Goal: Task Accomplishment & Management: Manage account settings

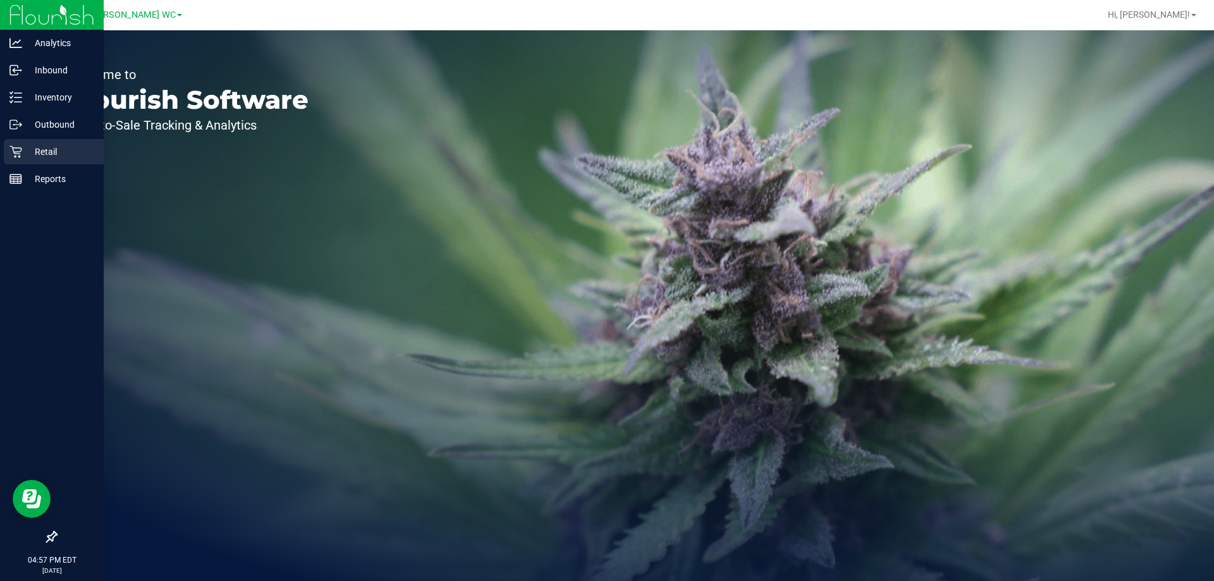
click at [29, 154] on p "Retail" at bounding box center [60, 151] width 76 height 15
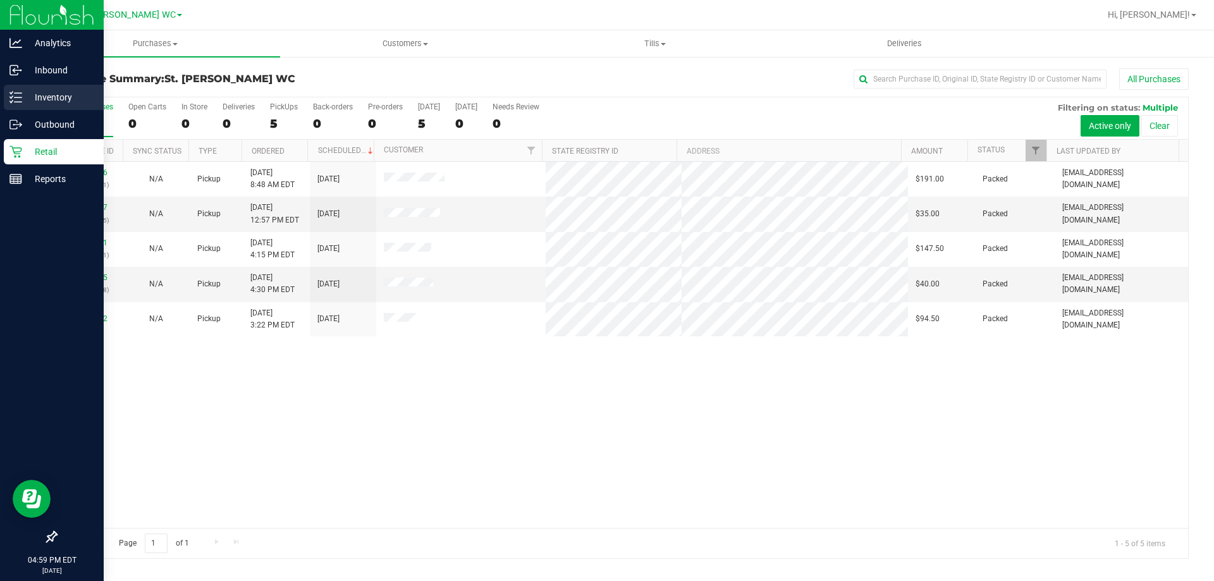
click at [13, 109] on div "Inventory" at bounding box center [54, 97] width 100 height 25
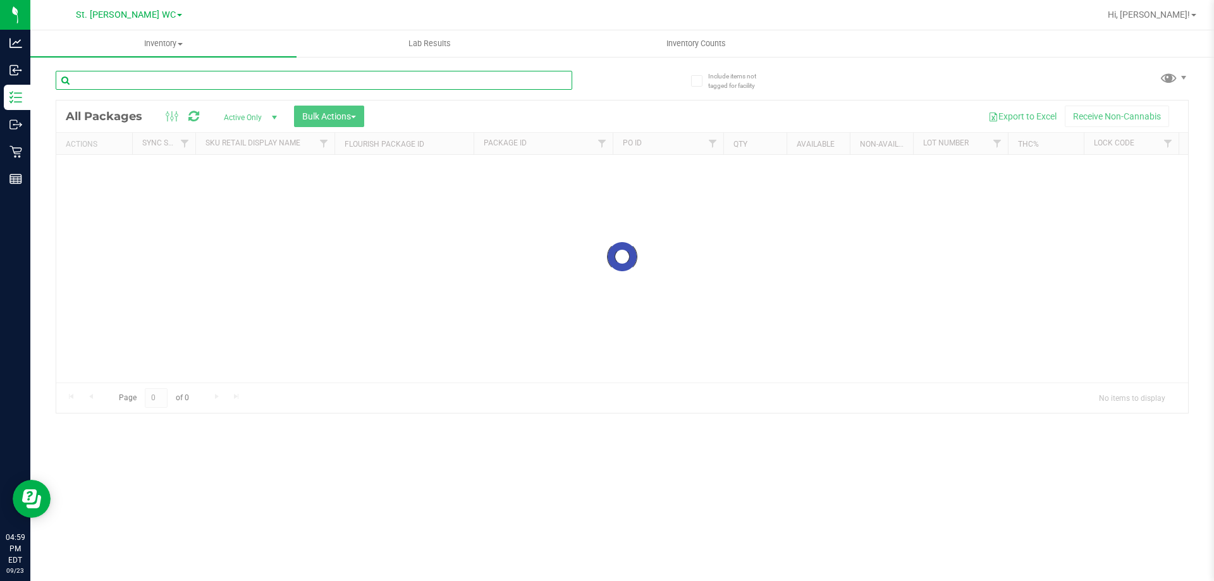
click at [180, 84] on input "text" at bounding box center [314, 80] width 516 height 19
paste input "SN250728DC1-0804"
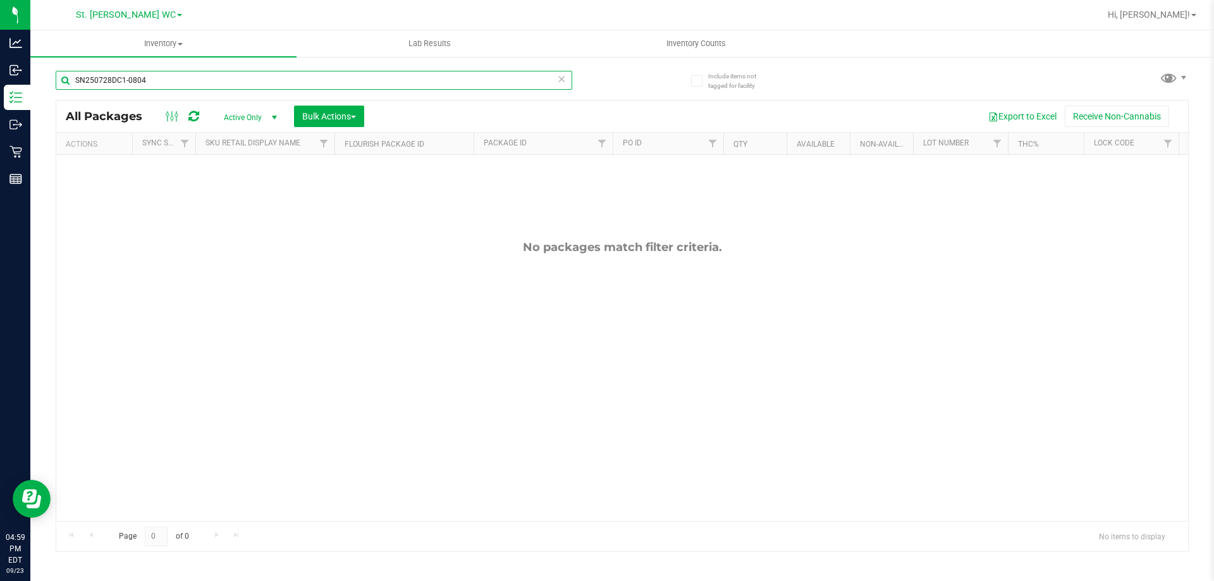
type input "SN250728DC1-0804"
click at [229, 113] on span "Active Only" at bounding box center [248, 118] width 70 height 18
click at [241, 132] on li "Active Only" at bounding box center [247, 137] width 68 height 19
click at [242, 113] on span "Active Only" at bounding box center [248, 118] width 70 height 18
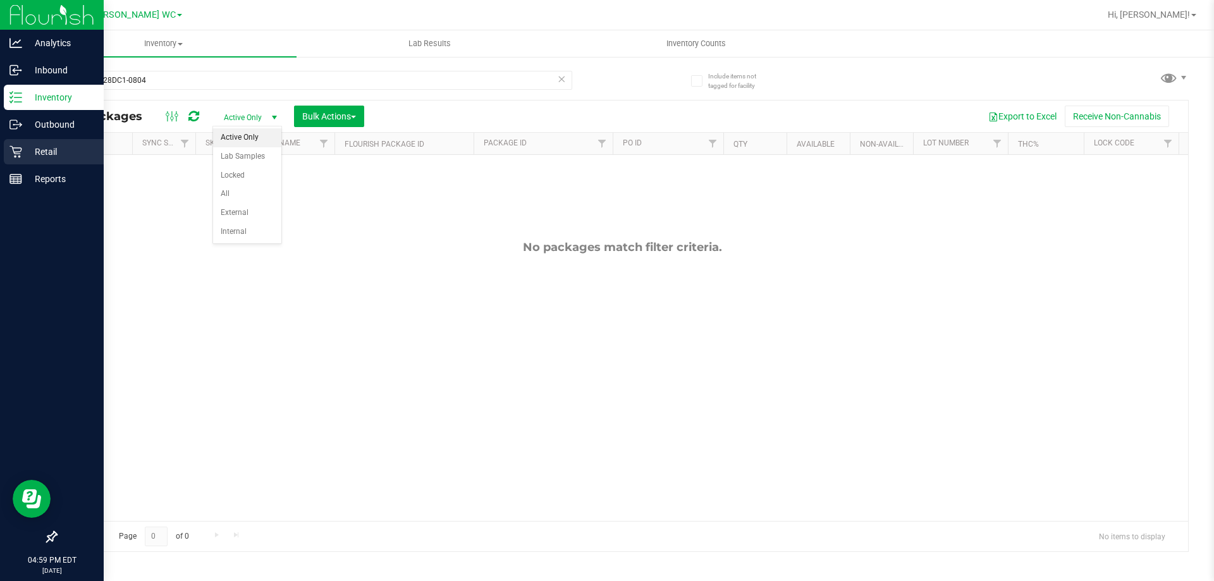
click at [19, 157] on icon at bounding box center [15, 152] width 12 height 12
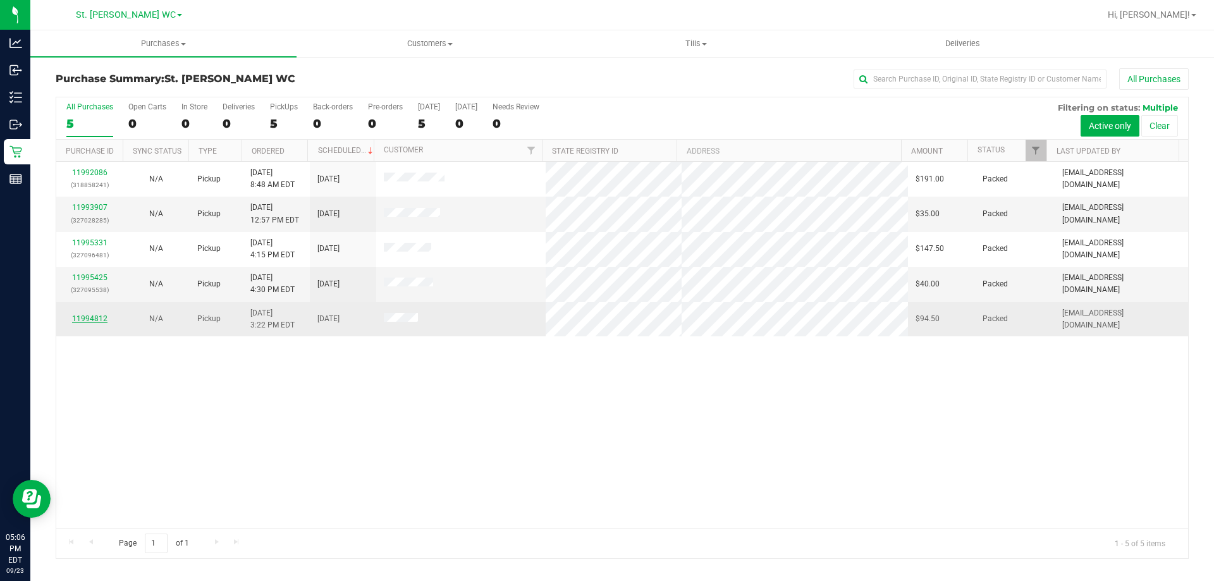
click at [93, 319] on link "11994812" at bounding box center [89, 318] width 35 height 9
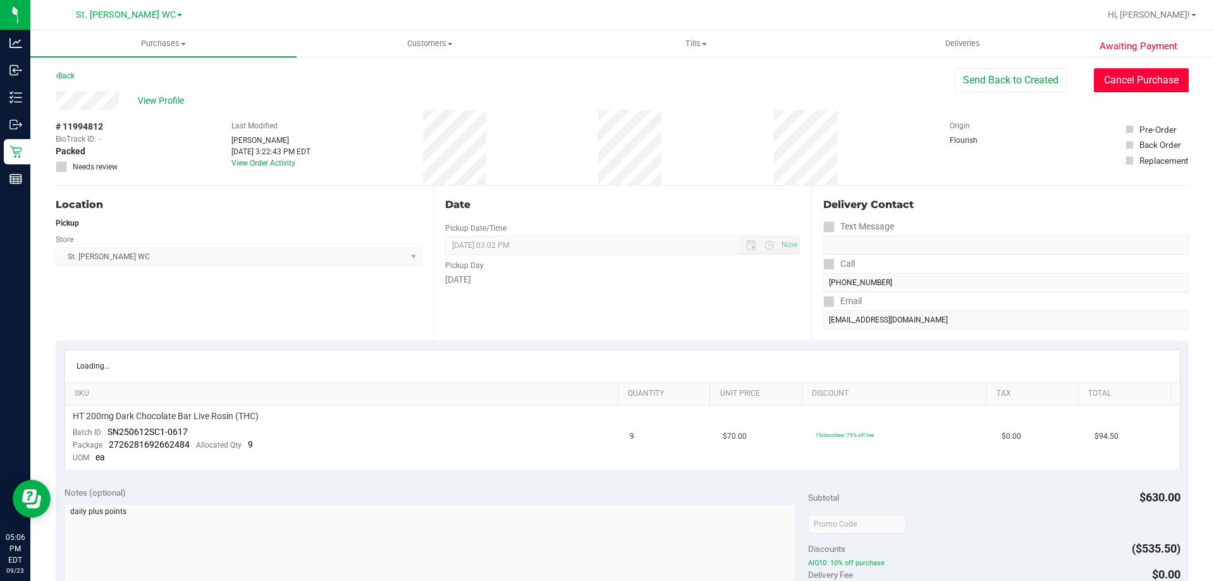
click at [1116, 75] on button "Cancel Purchase" at bounding box center [1141, 80] width 95 height 24
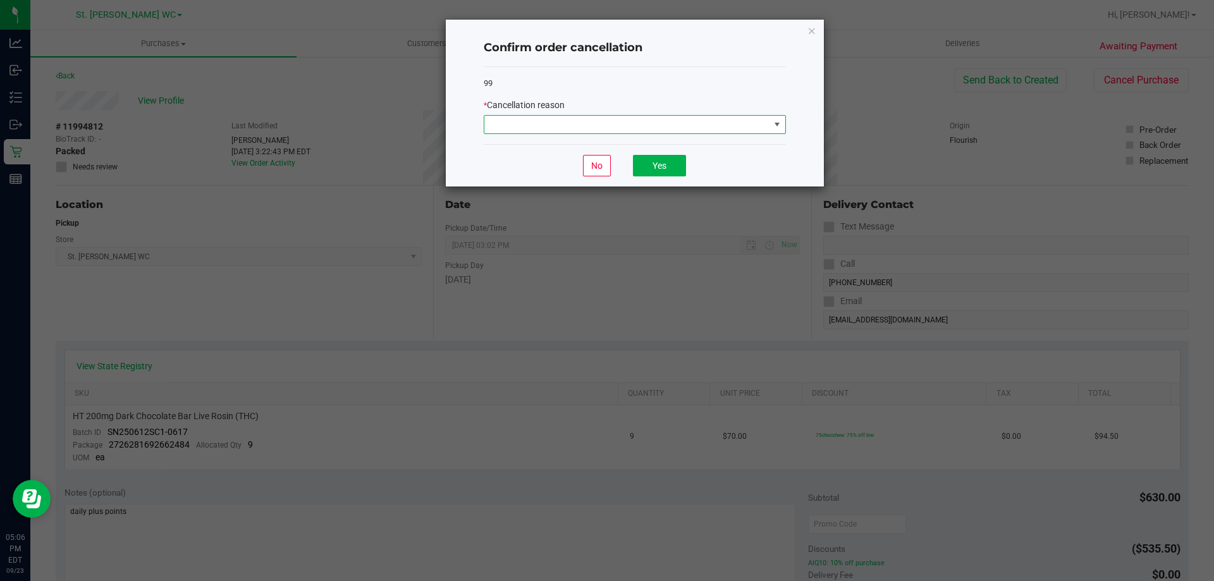
click at [624, 130] on span at bounding box center [626, 125] width 285 height 18
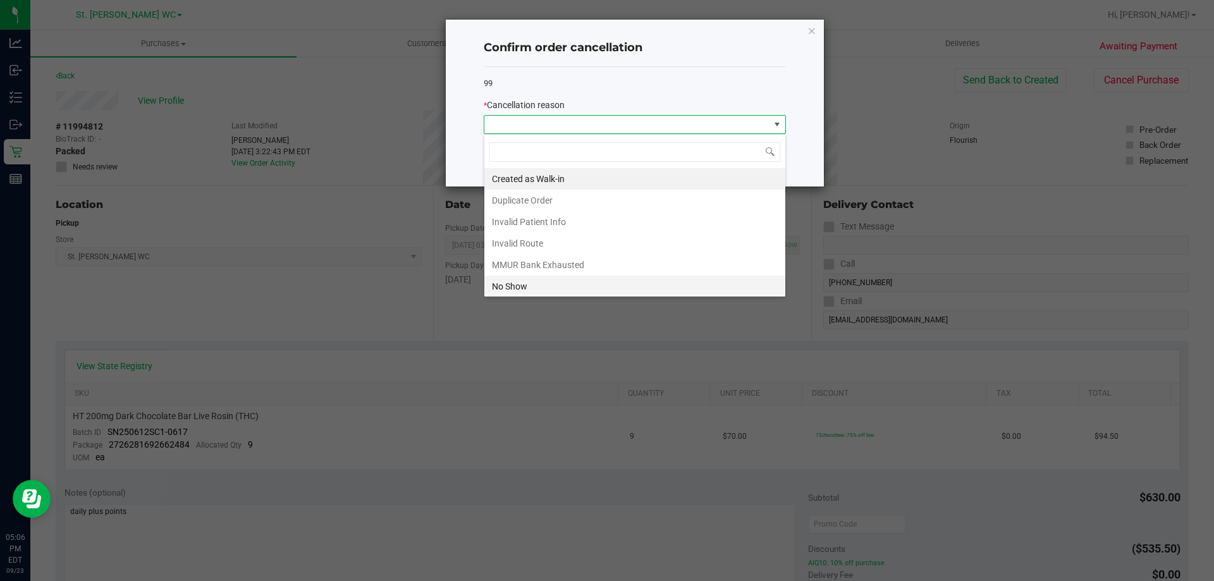
scroll to position [19, 302]
click at [518, 289] on li "No Show" at bounding box center [634, 286] width 301 height 21
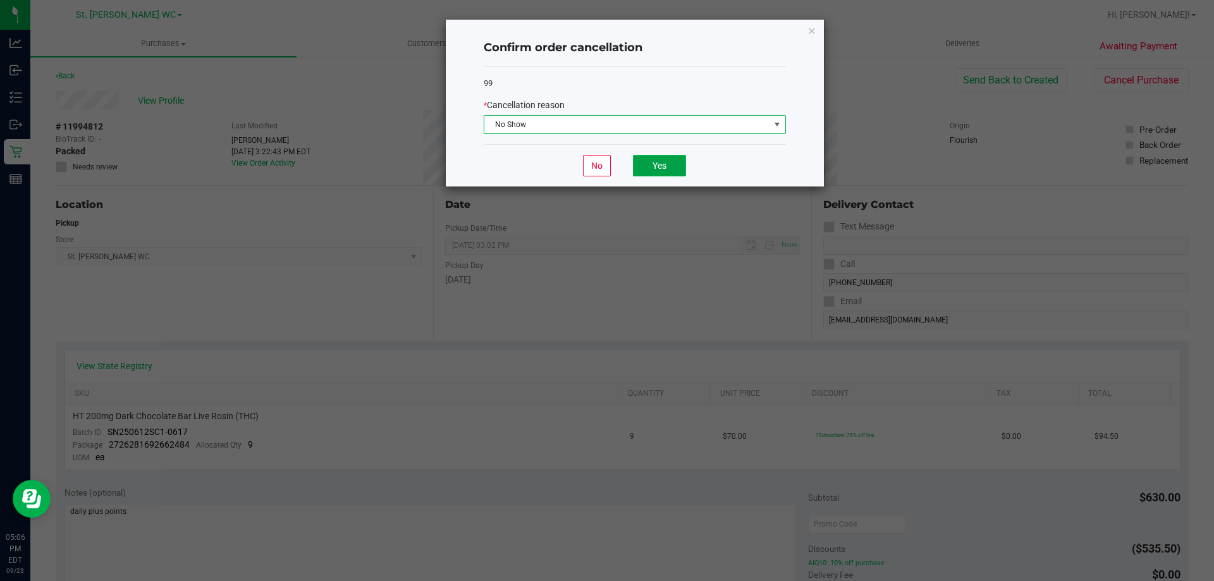
click at [678, 168] on button "Yes" at bounding box center [659, 165] width 53 height 21
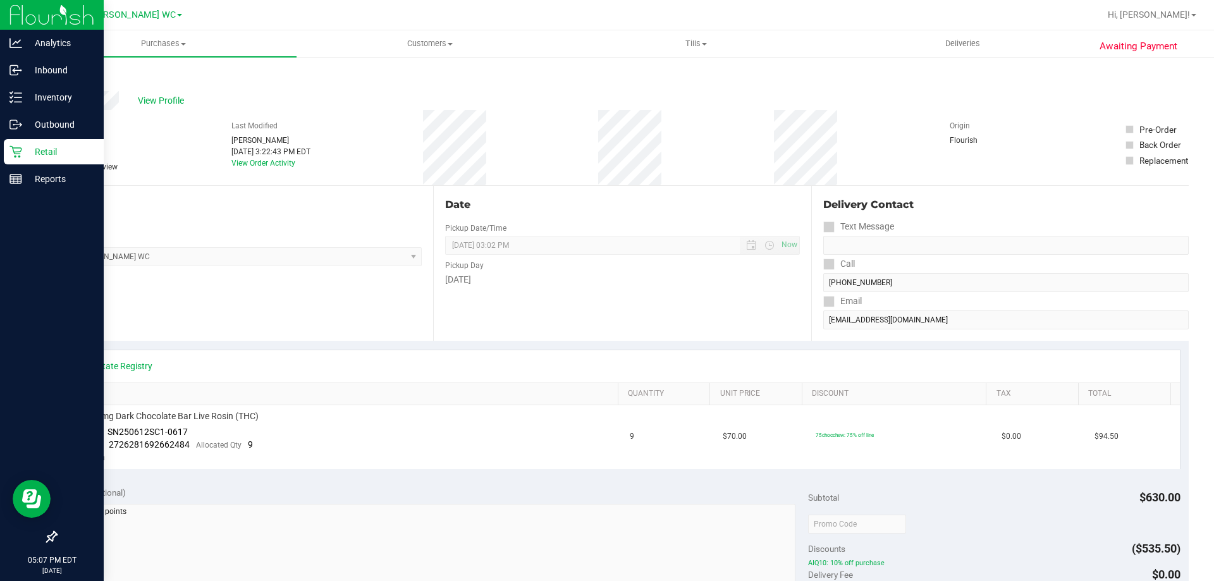
click at [23, 150] on p "Retail" at bounding box center [60, 151] width 76 height 15
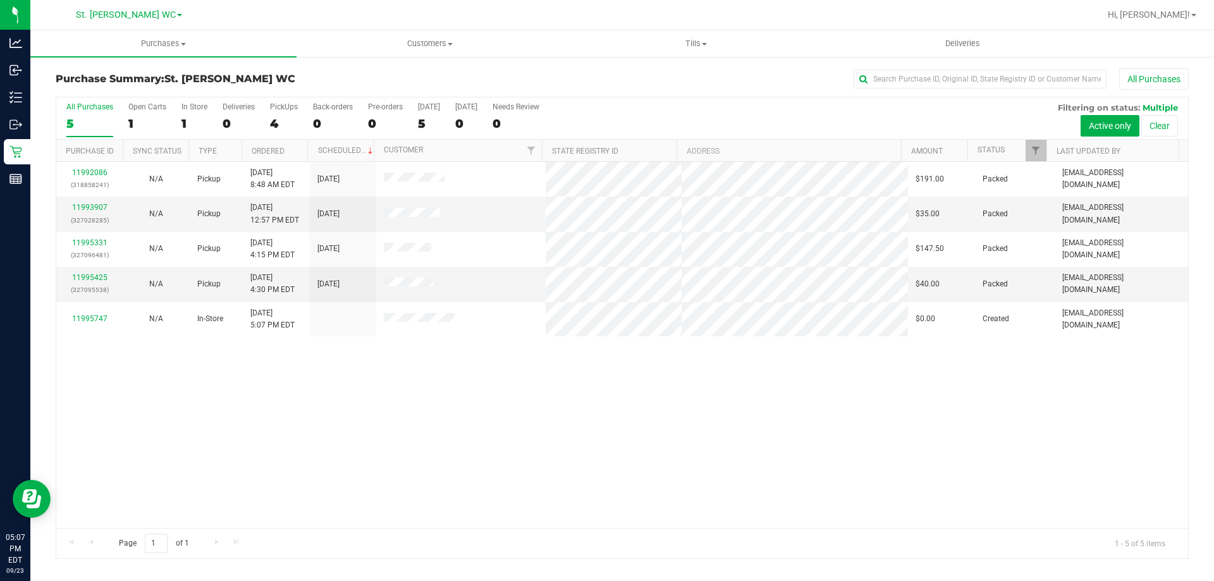
click at [732, 59] on div "Purchase Summary: St. Pete WC All Purchases All Purchases 5 Open Carts 1 In Sto…" at bounding box center [621, 314] width 1183 height 516
click at [707, 34] on uib-tab-heading "Tills Manage tills Reconcile e-payments" at bounding box center [695, 43] width 265 height 25
click at [666, 73] on li "Manage tills" at bounding box center [696, 76] width 266 height 15
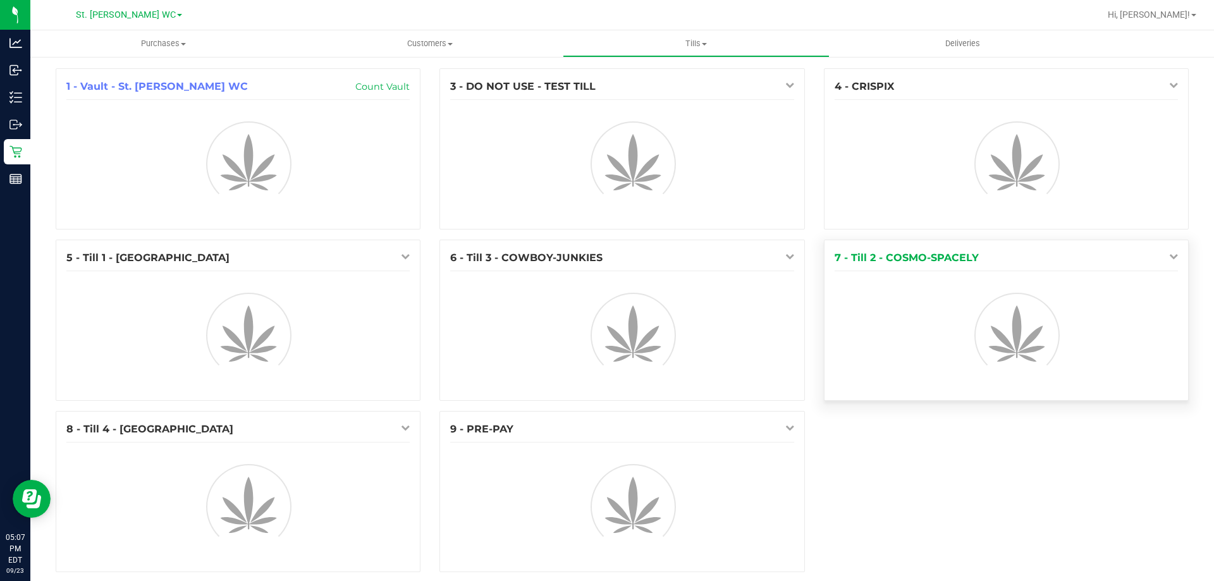
click at [1163, 257] on link at bounding box center [1170, 256] width 15 height 10
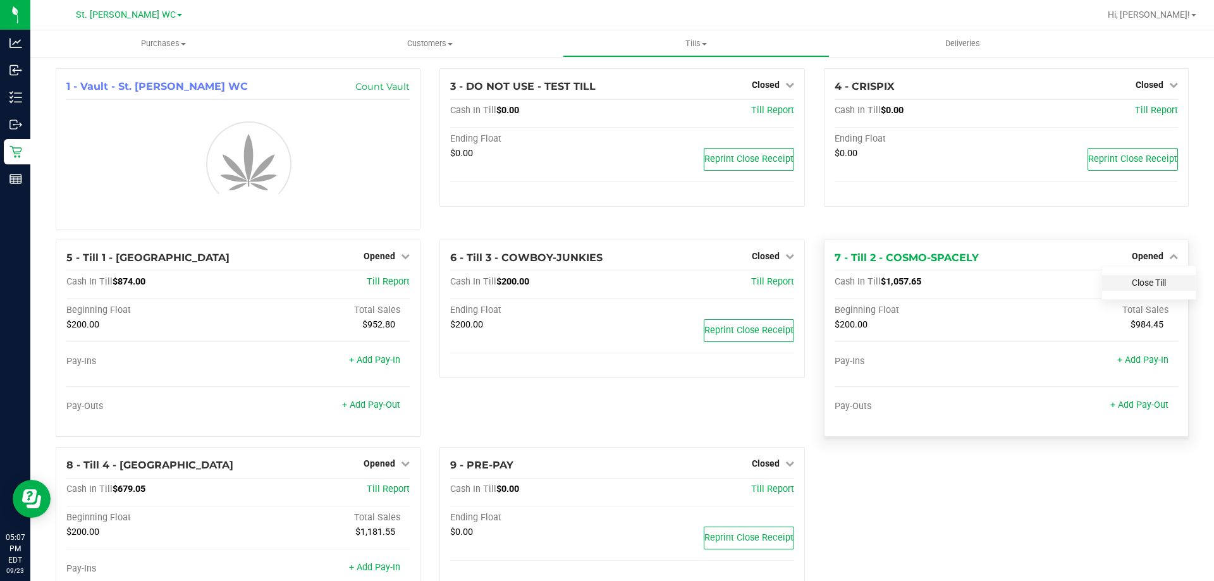
click at [1141, 285] on link "Close Till" at bounding box center [1148, 282] width 34 height 10
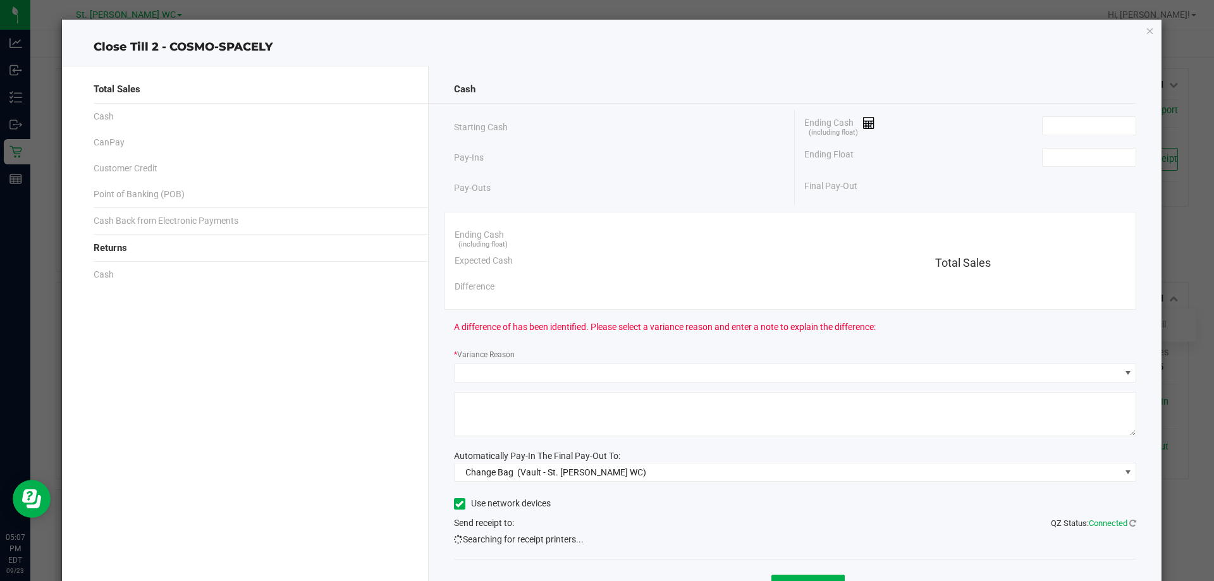
click at [1075, 113] on div "Ending Cash (including float)" at bounding box center [970, 126] width 332 height 32
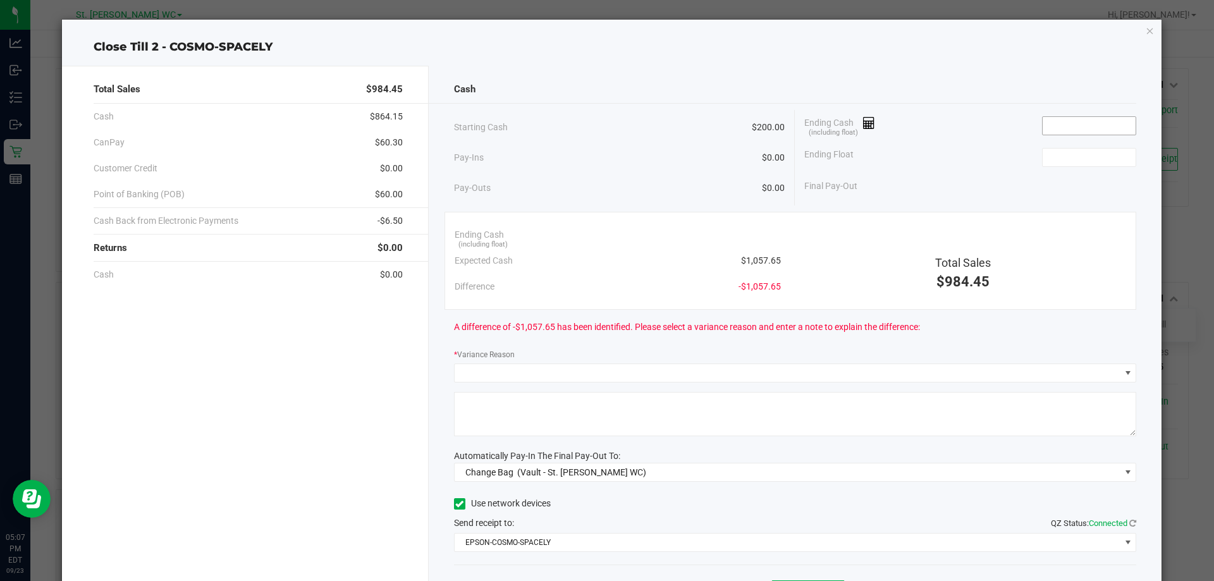
click at [1071, 121] on input at bounding box center [1088, 126] width 93 height 18
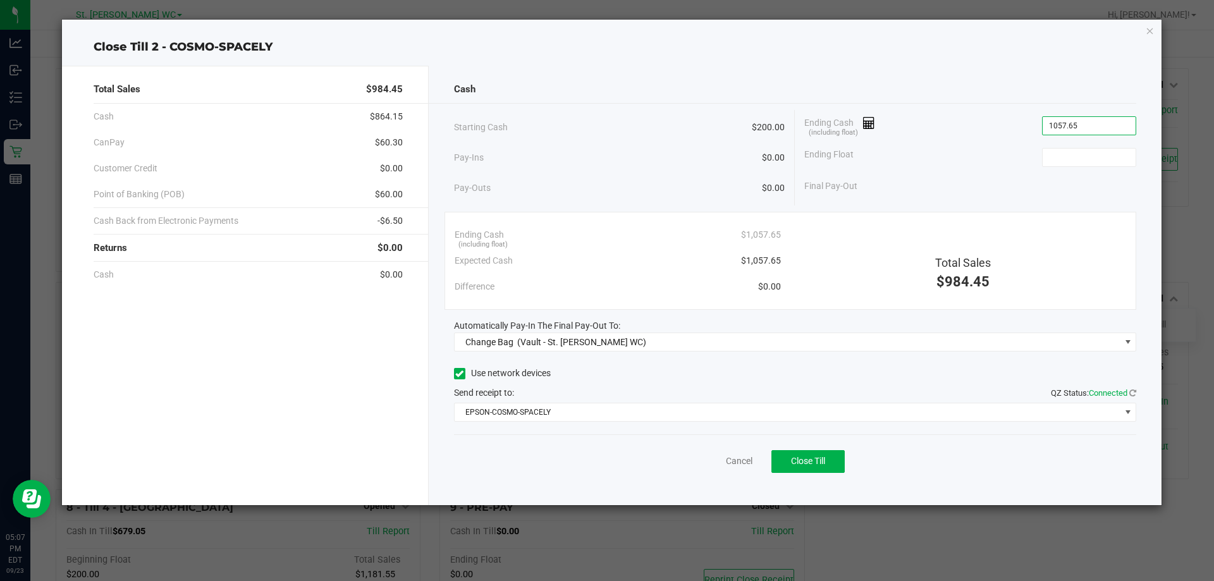
type input "$1,057.65"
type input "$200.00"
click at [530, 327] on span "Automatically Pay-In The Final Pay-Out To:" at bounding box center [537, 325] width 166 height 10
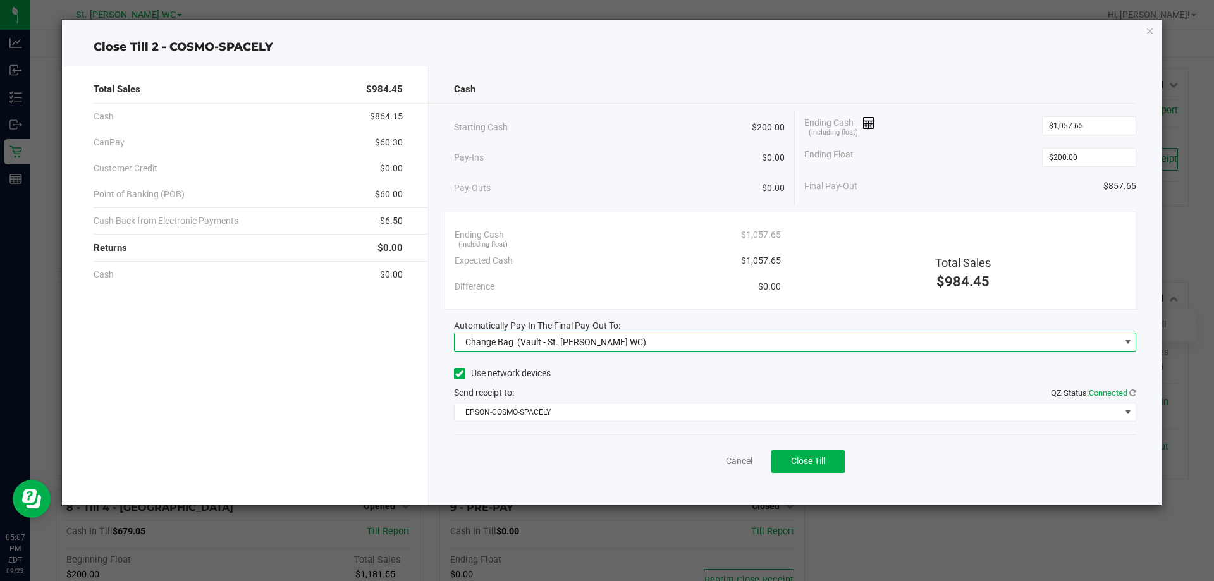
click at [528, 334] on div "Change Bag (Vault - St. Pete WC)" at bounding box center [553, 342] width 187 height 23
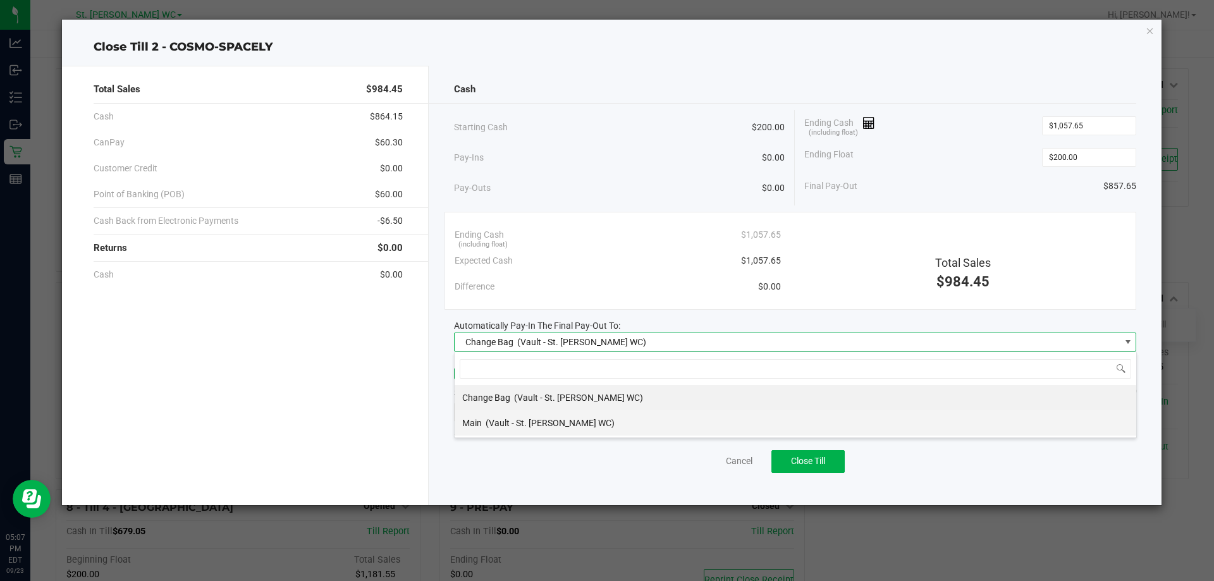
scroll to position [19, 682]
click at [512, 421] on span "(Vault - St. Pete WC)" at bounding box center [549, 423] width 129 height 10
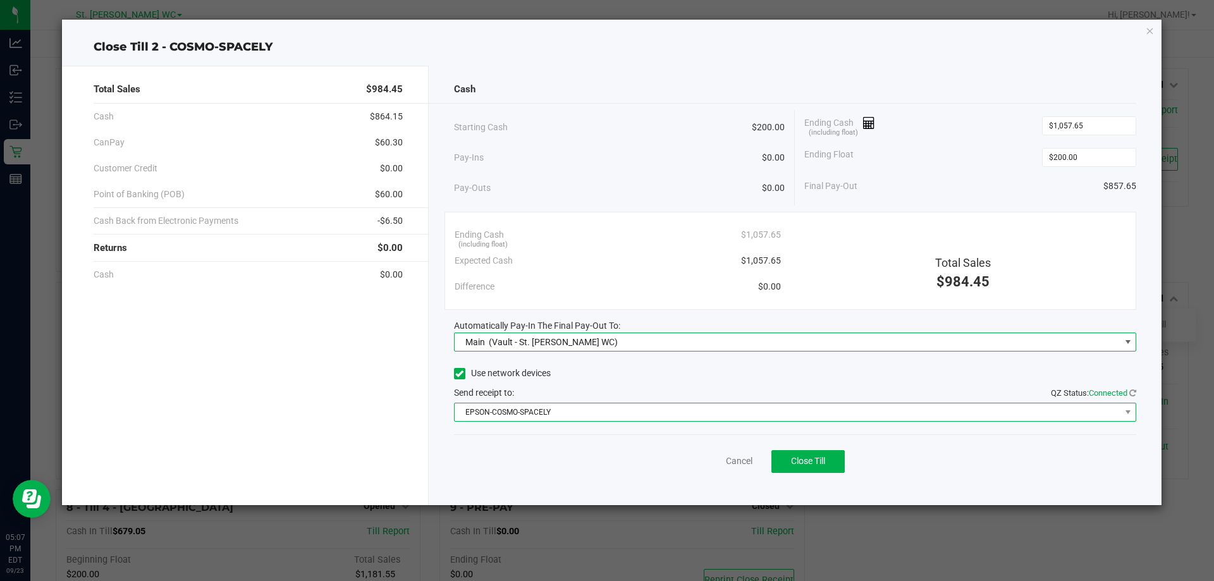
click at [511, 414] on span "EPSON-COSMO-SPACELY" at bounding box center [787, 412] width 666 height 18
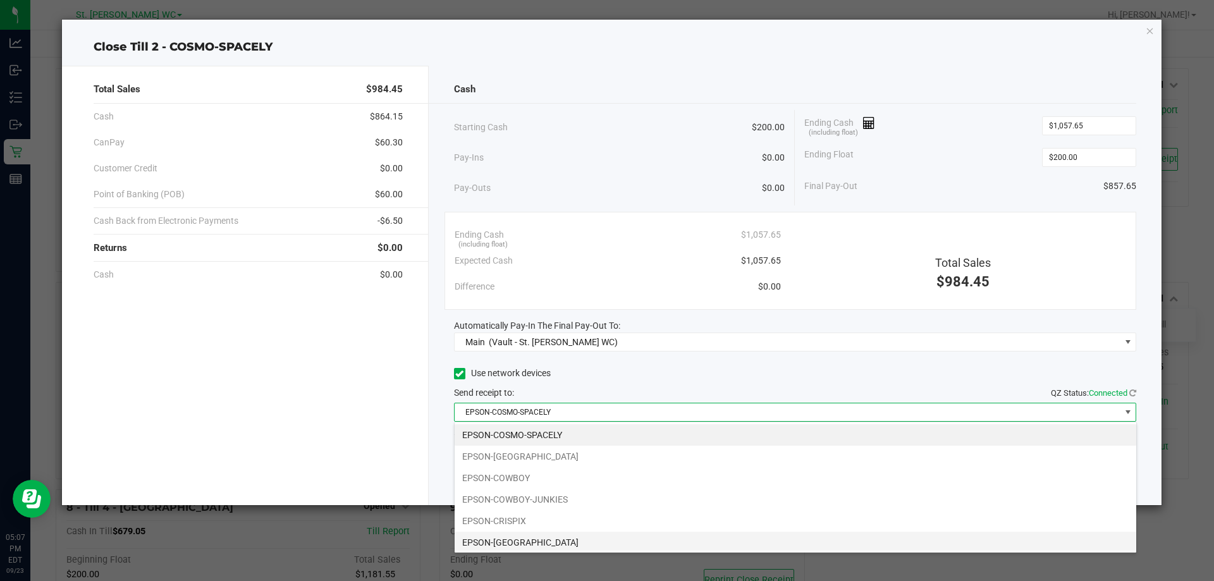
click at [501, 542] on li "EPSON-CROATIA" at bounding box center [794, 542] width 681 height 21
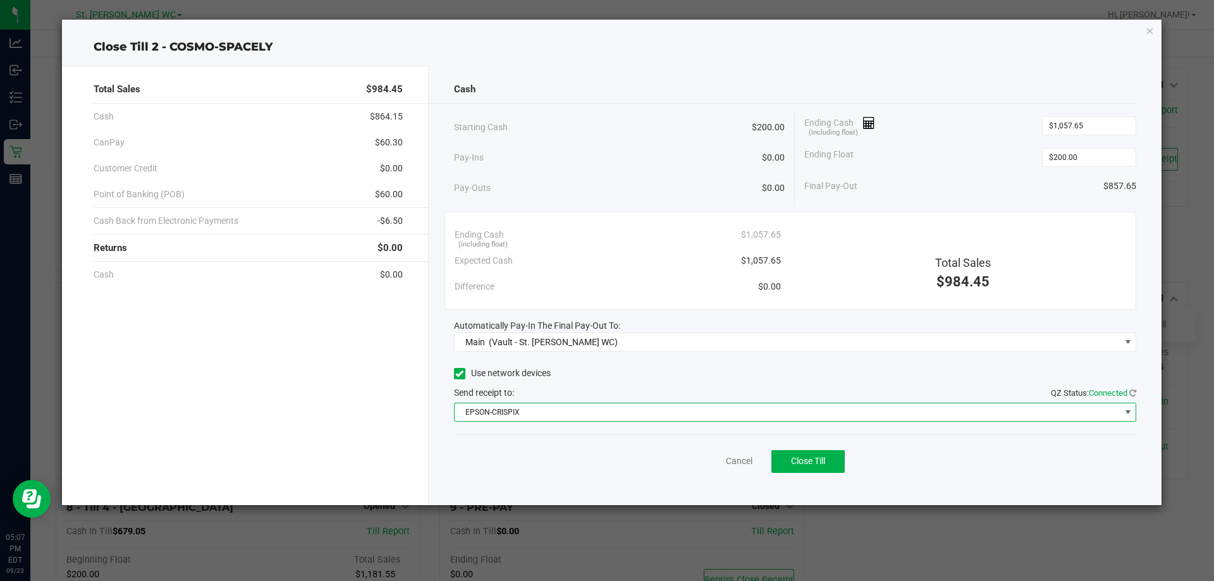
click at [492, 455] on div "Cancel Close Till" at bounding box center [795, 458] width 683 height 49
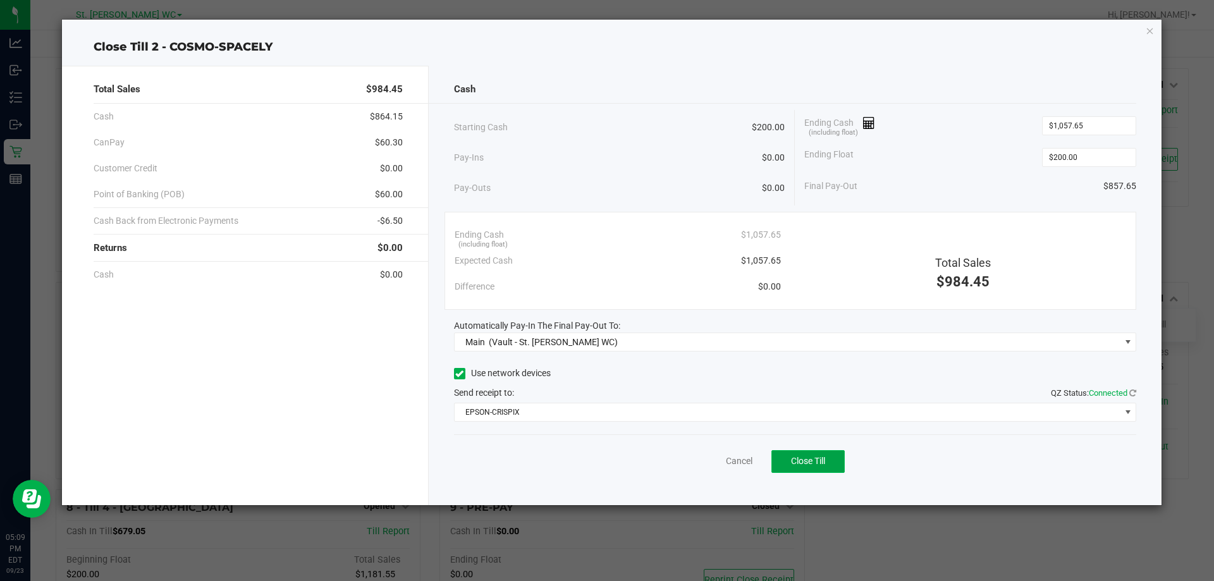
click at [797, 460] on span "Close Till" at bounding box center [808, 461] width 34 height 10
click at [714, 458] on link "Dismiss" at bounding box center [711, 460] width 30 height 13
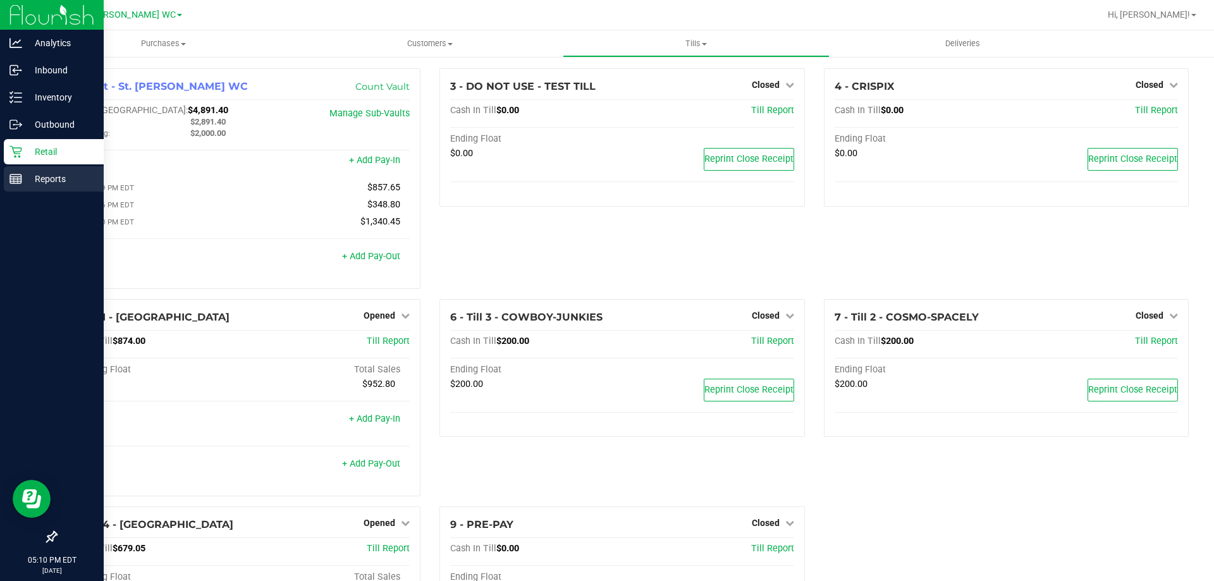
click at [31, 176] on p "Reports" at bounding box center [60, 178] width 76 height 15
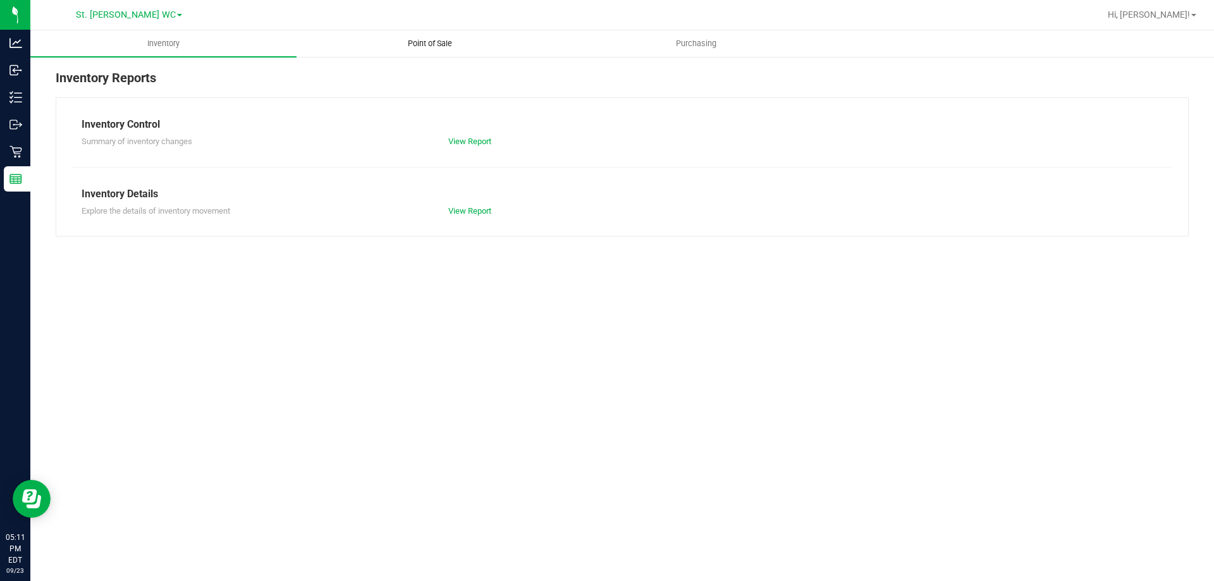
click at [393, 44] on span "Point of Sale" at bounding box center [430, 43] width 78 height 11
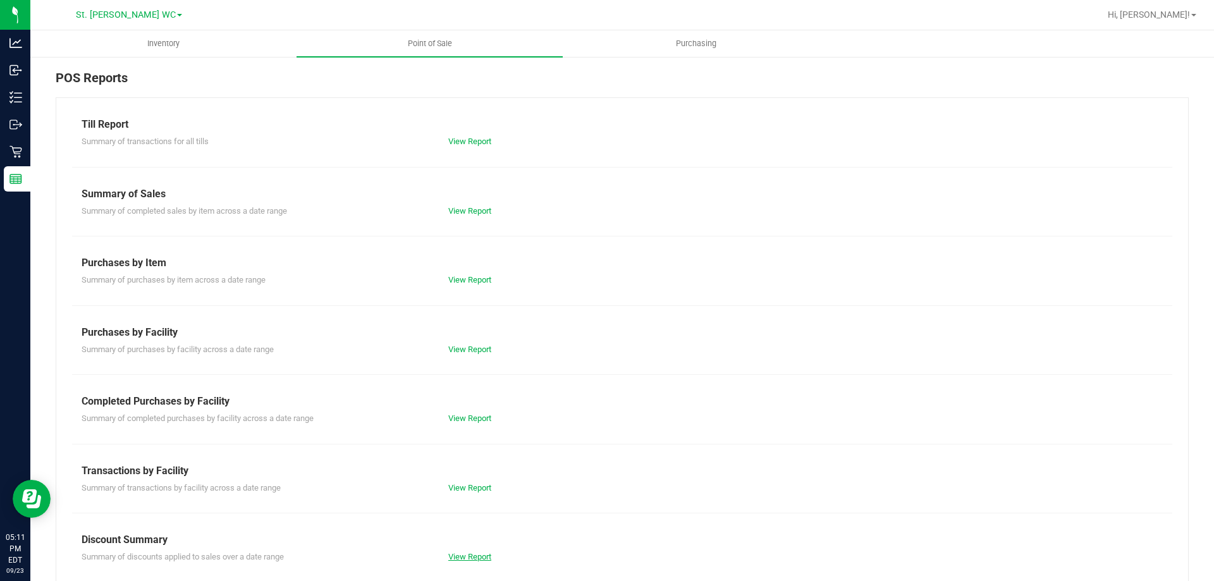
click at [468, 556] on link "View Report" at bounding box center [469, 556] width 43 height 9
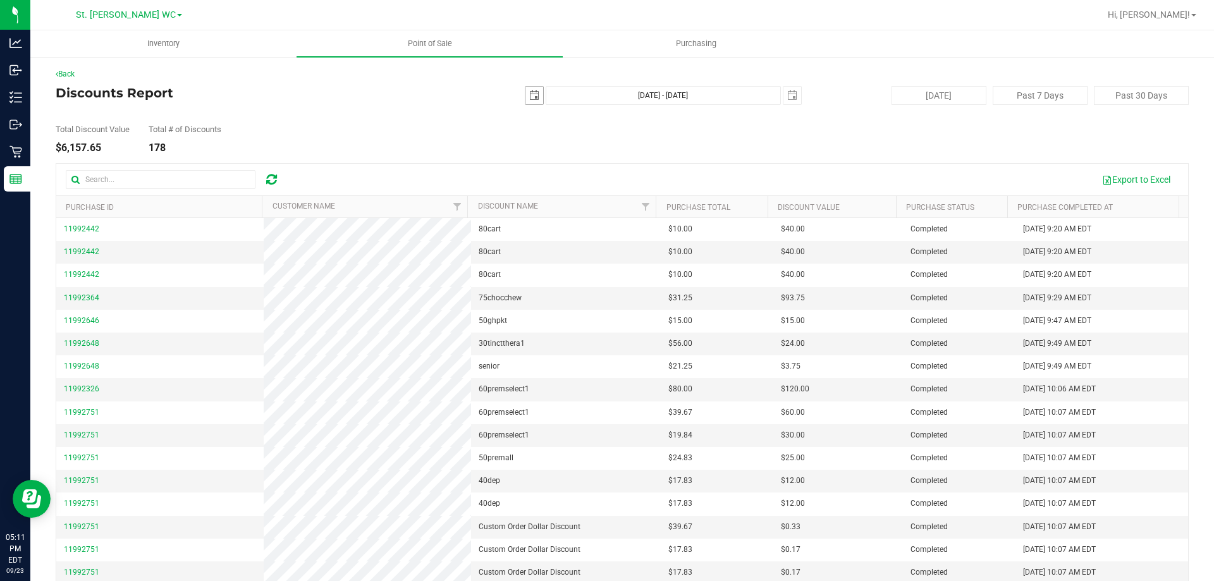
click at [529, 92] on span "select" at bounding box center [534, 95] width 10 height 10
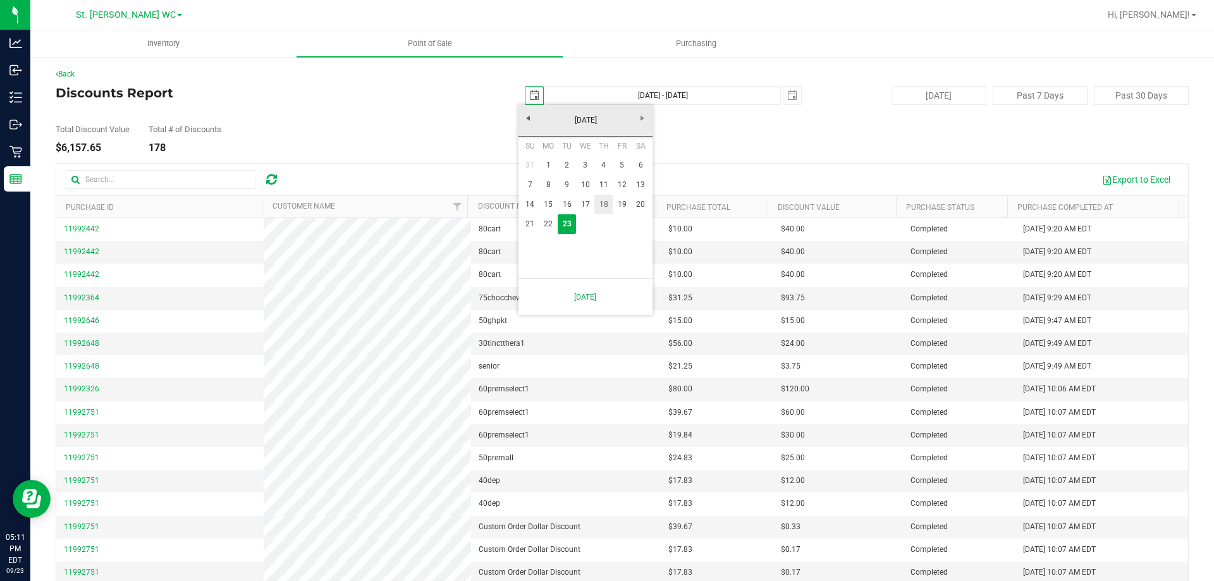
click at [597, 203] on link "18" at bounding box center [603, 205] width 18 height 20
type input "2025-09-18"
type input "Sep 18, 2025 - Sep 23, 2025"
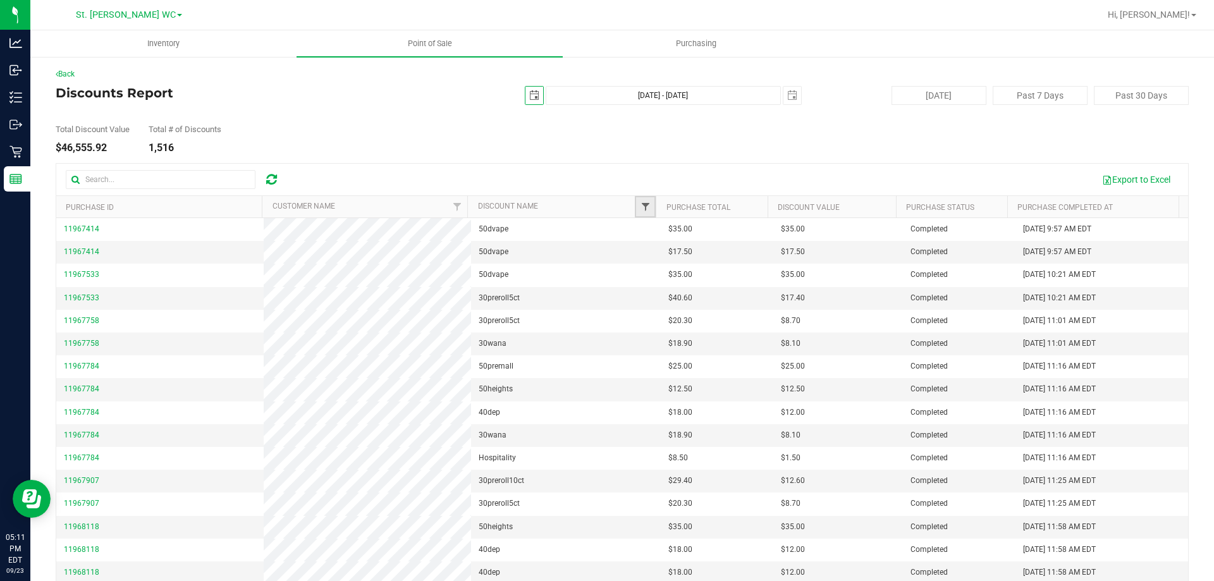
click at [640, 202] on span "Filter" at bounding box center [645, 207] width 10 height 10
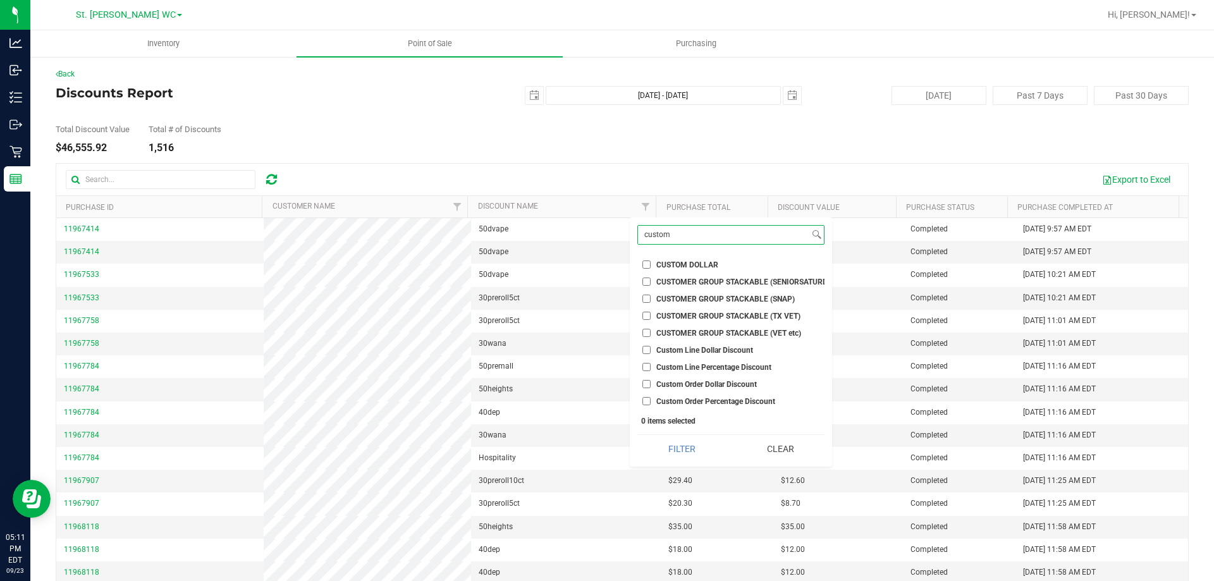
type input "custom"
click at [685, 255] on ul "Select All $100 TAS MIX AND MATCH 3 CARTS .9G $11 PREROLL ($12 ELITE) $11 PRERO…" at bounding box center [730, 331] width 187 height 154
click at [684, 256] on ul "Select All $100 TAS MIX AND MATCH 3 CARTS .9G $11 PREROLL ($12 ELITE) $11 PRERO…" at bounding box center [730, 331] width 187 height 154
click at [652, 265] on label "CUSTOM DOLLAR" at bounding box center [680, 264] width 76 height 8
click at [650, 265] on input "CUSTOM DOLLAR" at bounding box center [646, 264] width 8 height 8
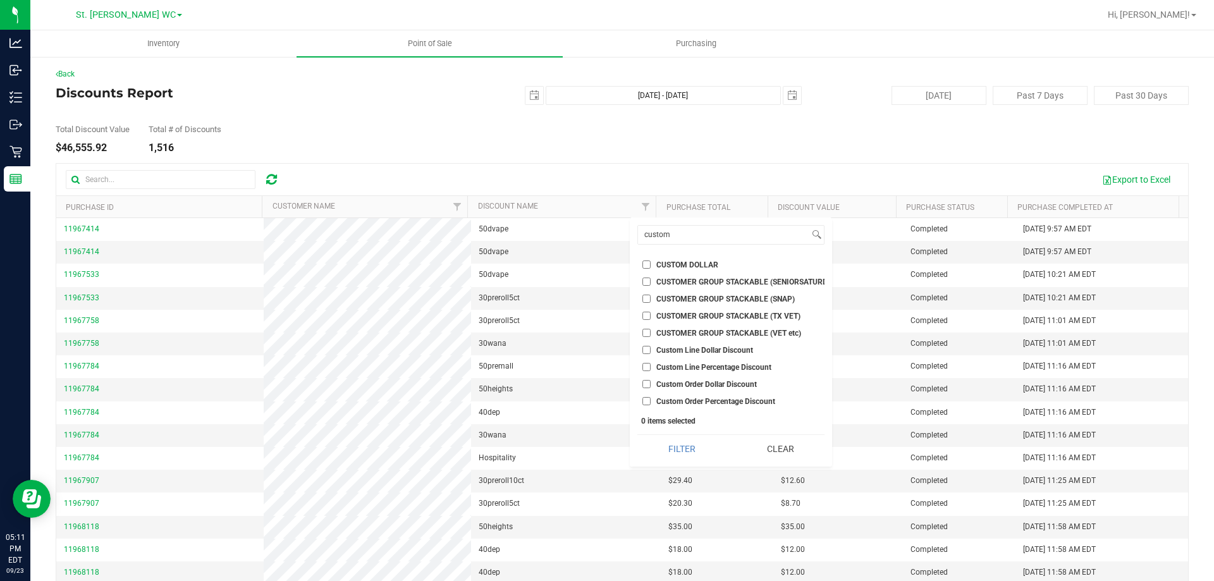
checkbox input "true"
click at [647, 351] on input "Custom Line Dollar Discount" at bounding box center [646, 350] width 8 height 8
checkbox input "true"
click at [646, 365] on input "Custom Line Percentage Discount" at bounding box center [646, 367] width 8 height 8
checkbox input "true"
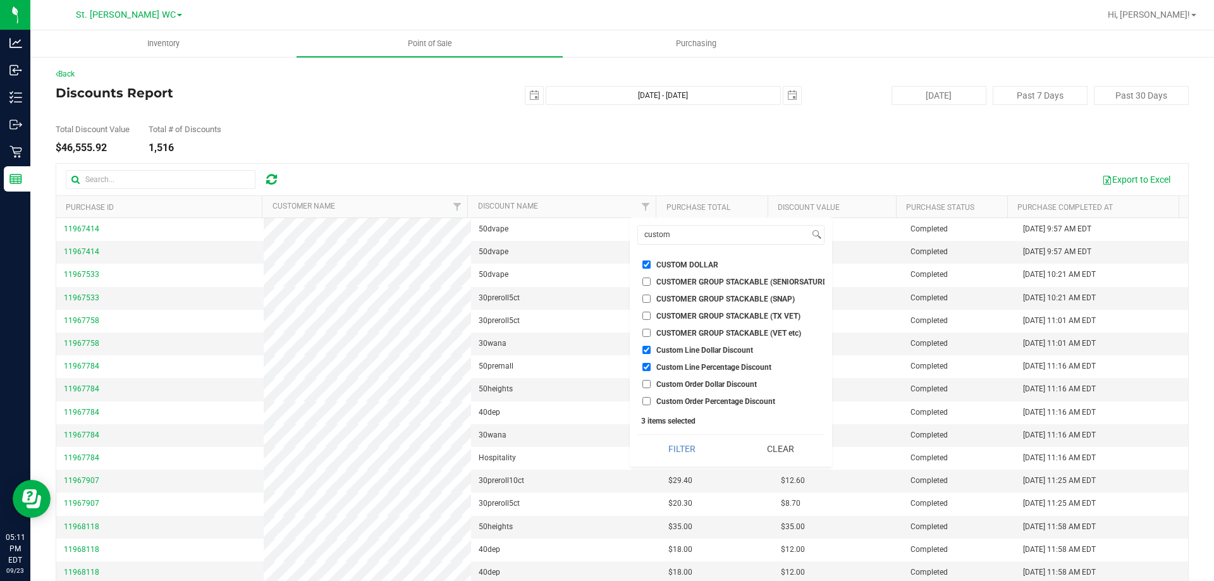
click at [648, 389] on li "Custom Order Dollar Discount" at bounding box center [730, 383] width 187 height 13
click at [646, 398] on input "Custom Order Percentage Discount" at bounding box center [646, 401] width 8 height 8
checkbox input "true"
click at [644, 384] on input "Custom Order Dollar Discount" at bounding box center [646, 384] width 8 height 8
checkbox input "true"
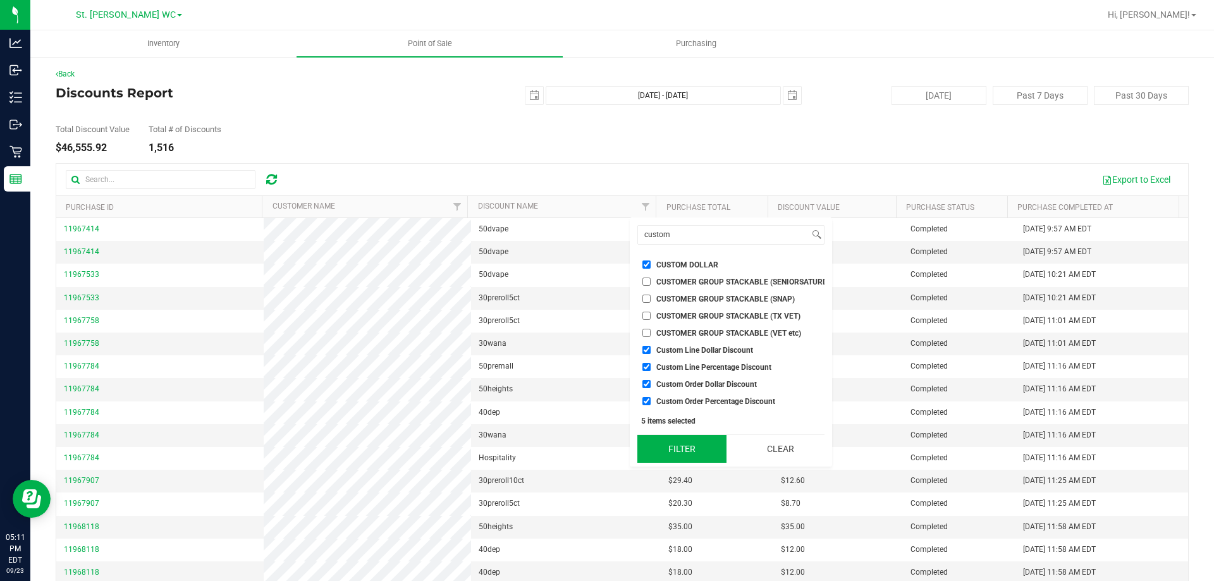
click at [688, 463] on button "Filter" at bounding box center [681, 449] width 89 height 28
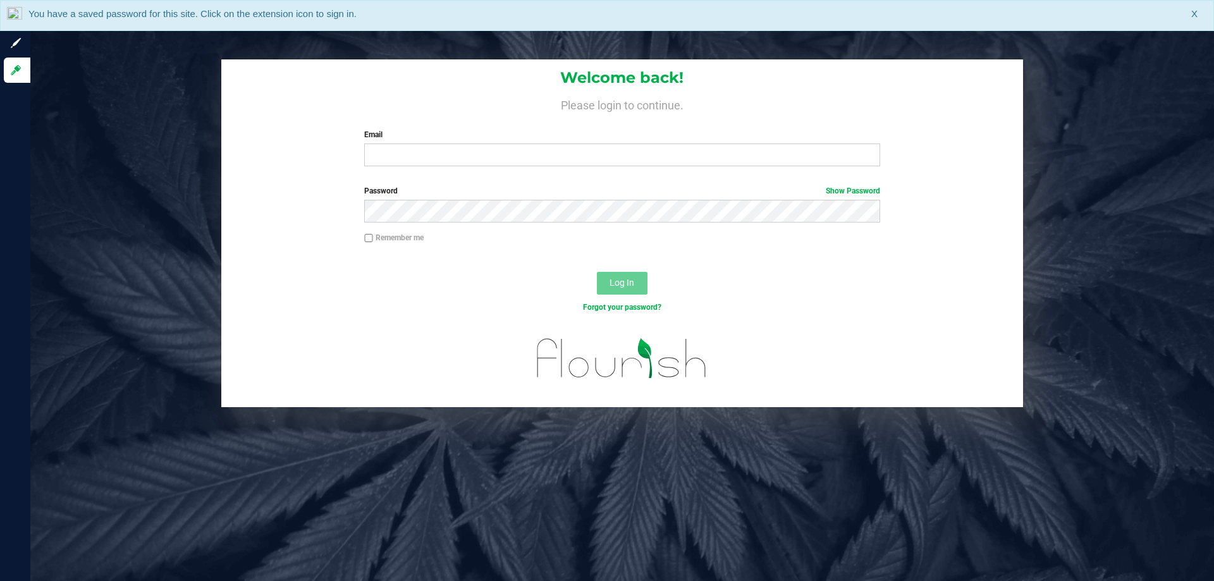
click at [403, 142] on div "Email Required Please format your email correctly." at bounding box center [622, 147] width 534 height 37
click at [402, 153] on input "Email" at bounding box center [621, 154] width 515 height 23
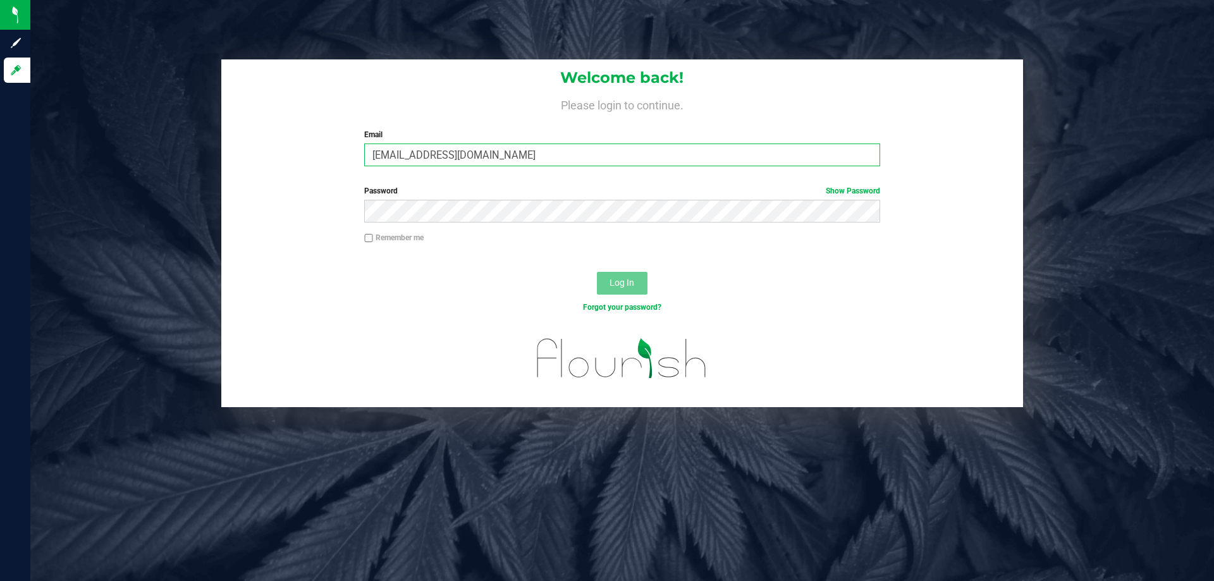
click at [659, 152] on input "cjames@liveparallel.com" at bounding box center [621, 154] width 515 height 23
type input "cjames@liveparallel.com"
click at [597, 272] on button "Log In" at bounding box center [622, 283] width 51 height 23
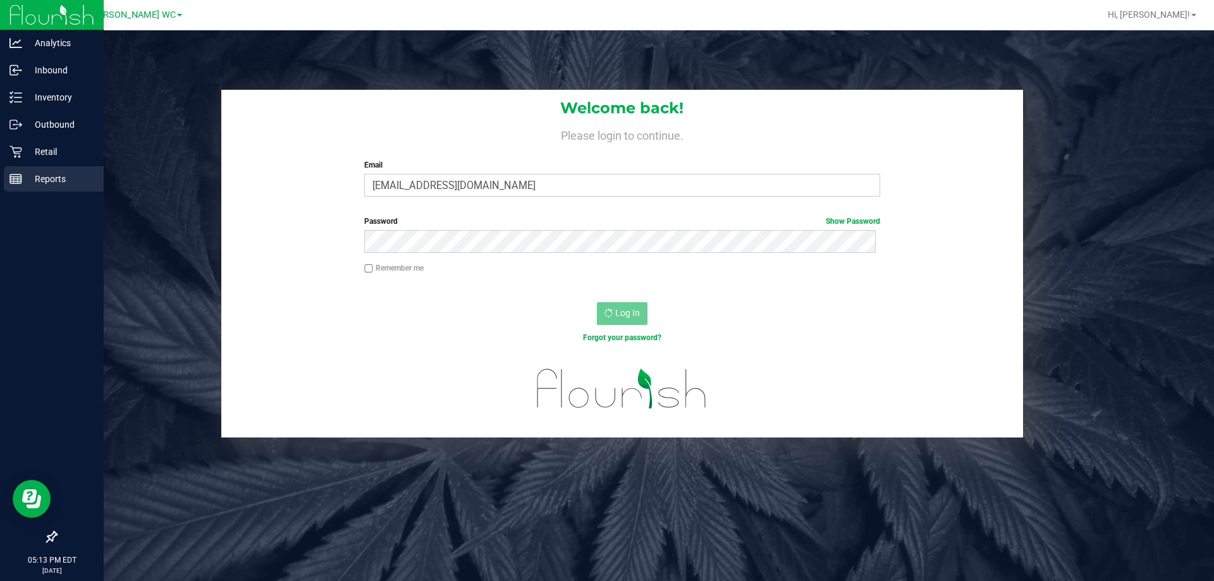
click at [43, 173] on p "Reports" at bounding box center [60, 178] width 76 height 15
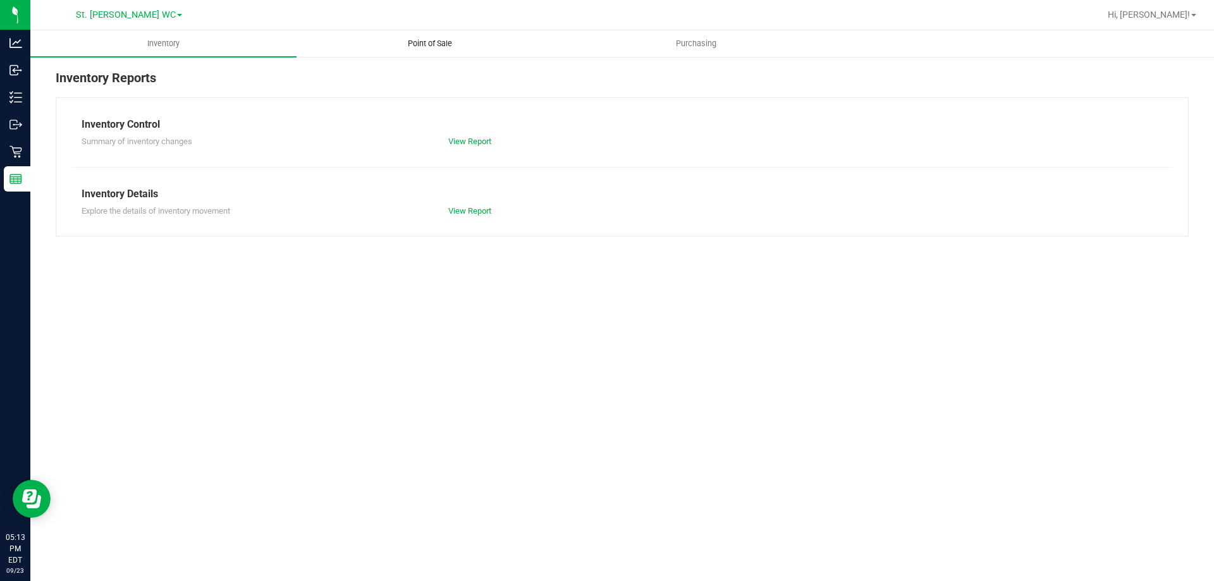
click at [405, 33] on uib-tab-heading "Point of Sale" at bounding box center [429, 43] width 265 height 25
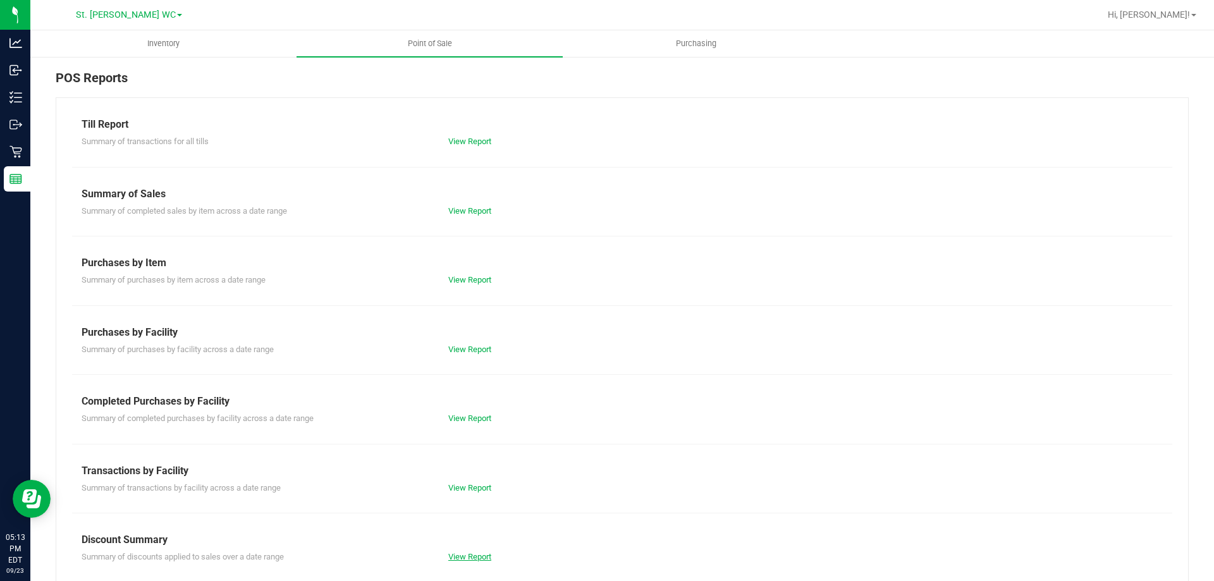
click at [485, 556] on link "View Report" at bounding box center [469, 556] width 43 height 9
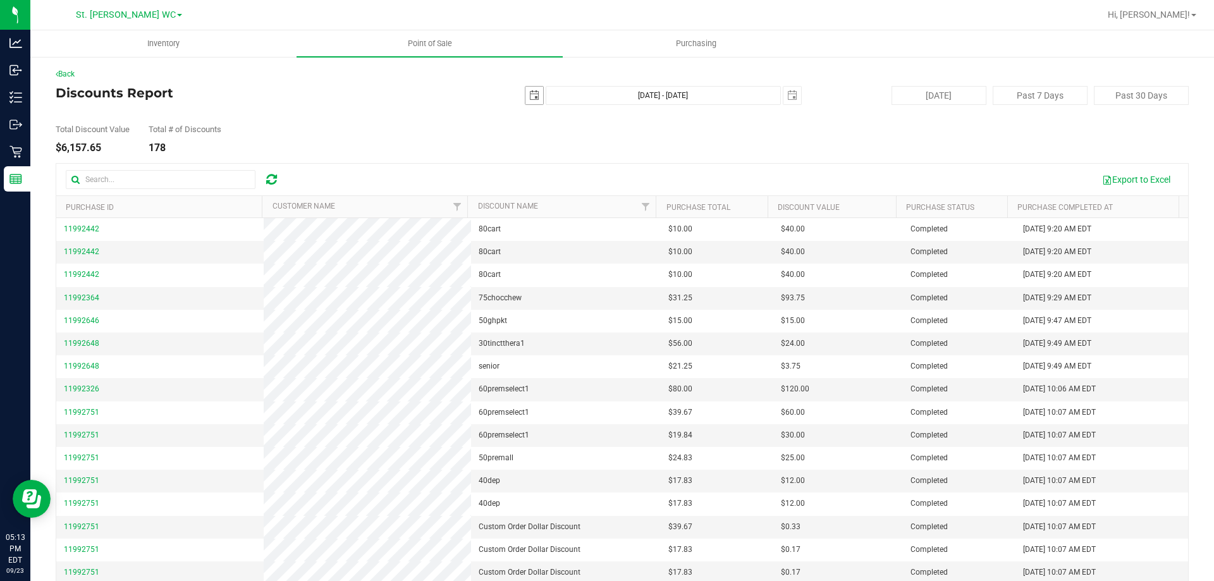
click at [529, 93] on span "select" at bounding box center [534, 95] width 10 height 10
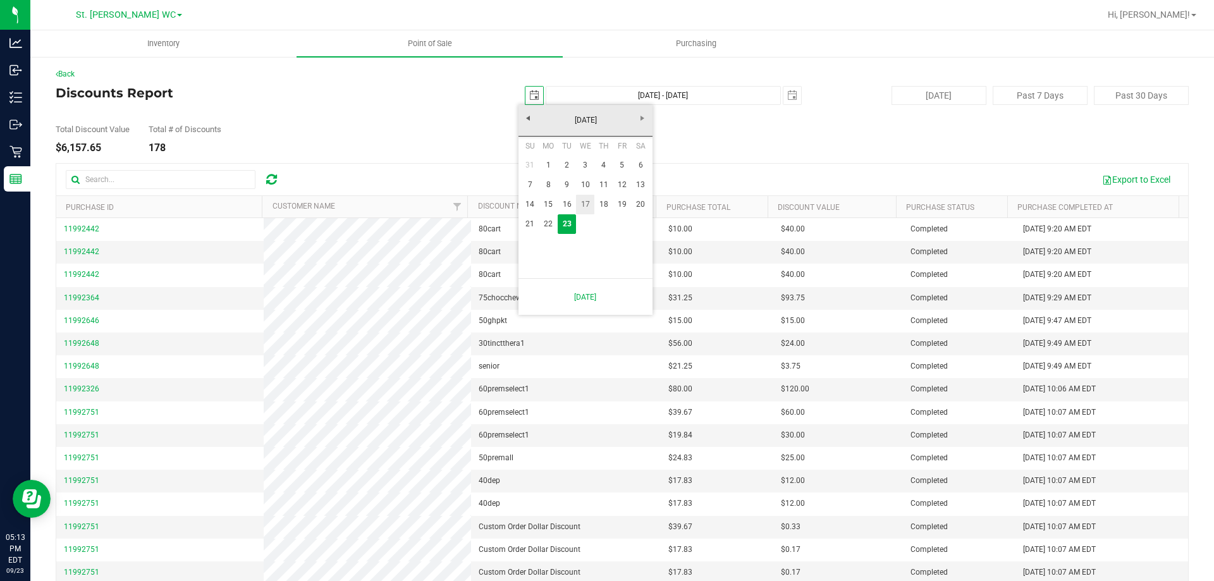
click at [577, 205] on link "17" at bounding box center [585, 205] width 18 height 20
type input "2025-09-17"
type input "Sep 17, 2025 - Sep 23, 2025"
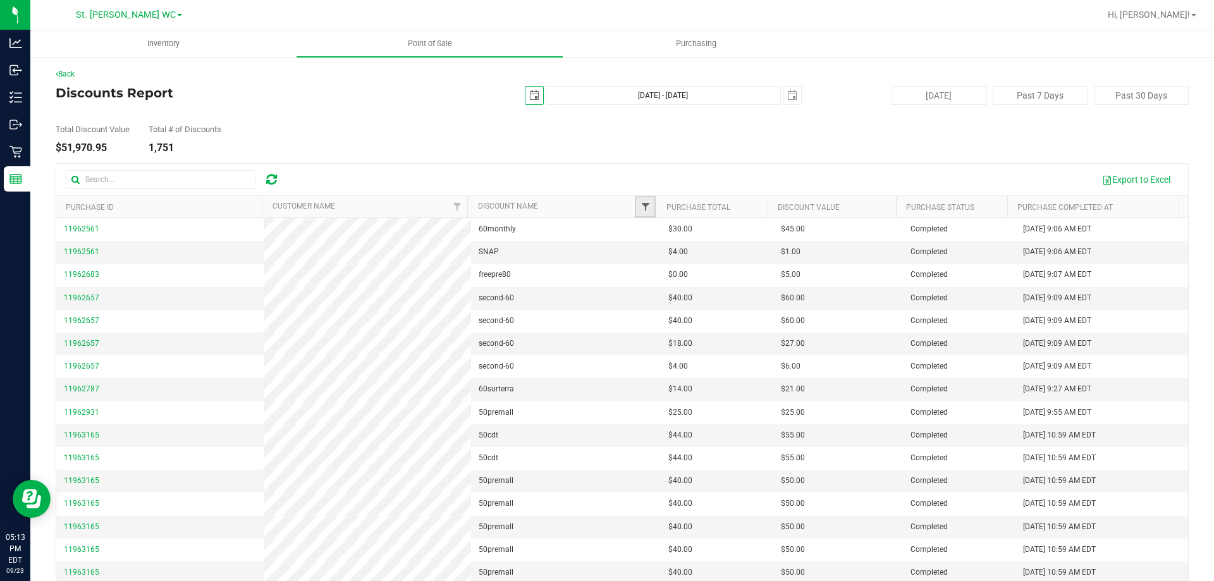
click at [640, 209] on span "Filter" at bounding box center [645, 207] width 10 height 10
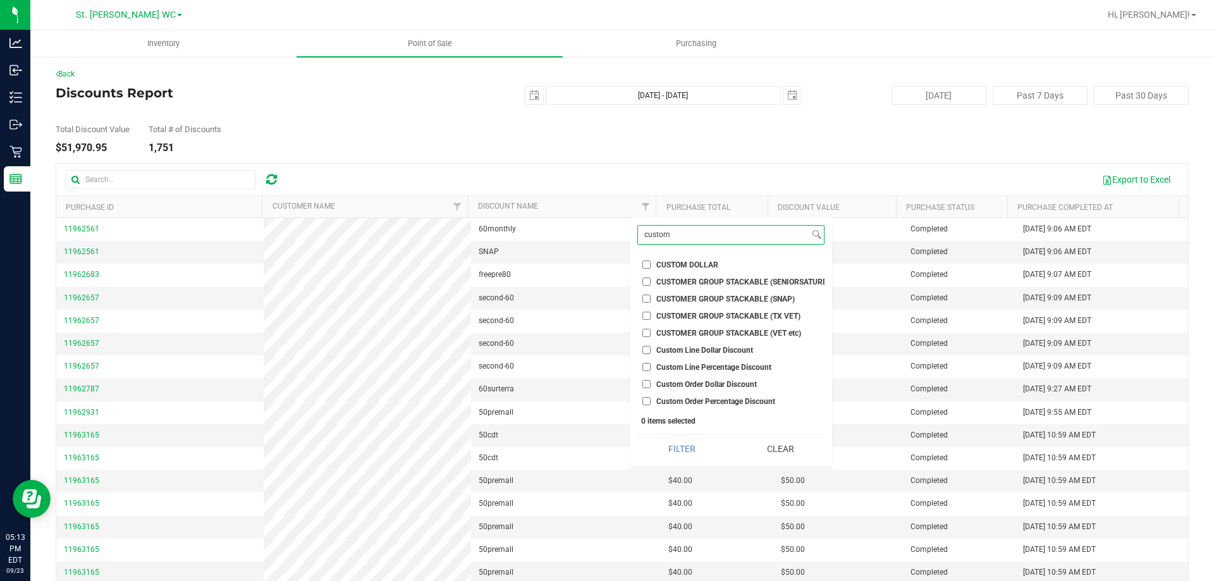
type input "custom"
click at [684, 269] on span "CUSTOM DOLLAR" at bounding box center [687, 265] width 62 height 8
click at [650, 269] on input "CUSTOM DOLLAR" at bounding box center [646, 264] width 8 height 8
checkbox input "true"
click at [742, 343] on ul "Select All $100 TAS MIX AND MATCH 3 CARTS .9G $11 PREROLL ($12 ELITE) $11 PRERO…" at bounding box center [730, 331] width 187 height 154
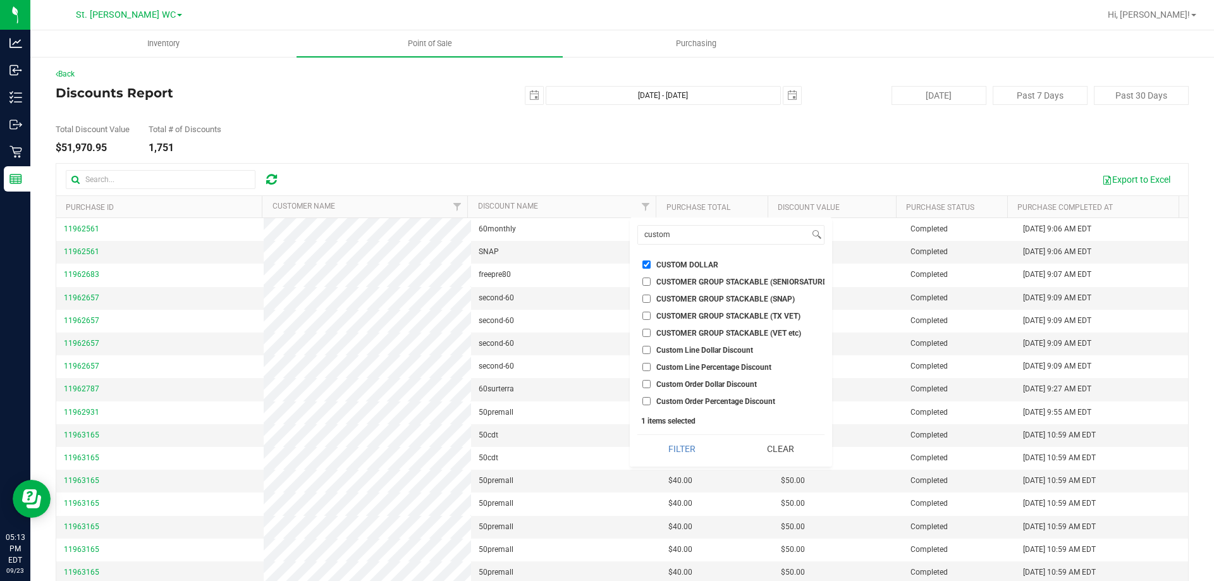
click at [729, 353] on span "Custom Line Dollar Discount" at bounding box center [704, 350] width 97 height 8
click at [650, 353] on input "Custom Line Dollar Discount" at bounding box center [646, 350] width 8 height 8
checkbox input "true"
drag, startPoint x: 710, startPoint y: 366, endPoint x: 703, endPoint y: 375, distance: 12.1
click at [710, 366] on span "Custom Line Percentage Discount" at bounding box center [713, 367] width 115 height 8
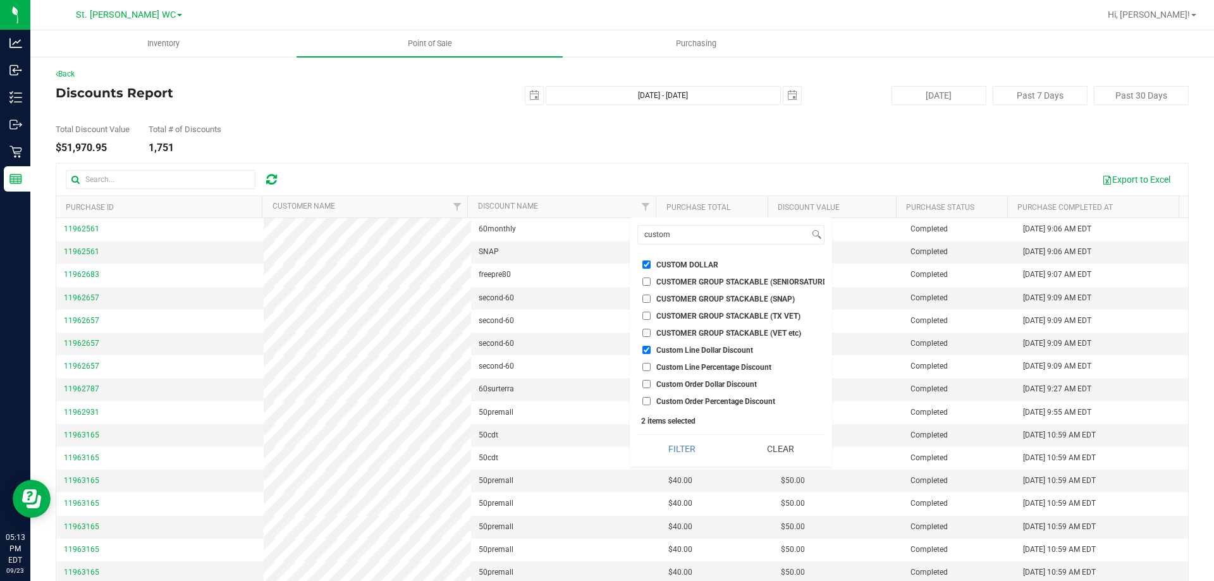
click at [650, 366] on input "Custom Line Percentage Discount" at bounding box center [646, 367] width 8 height 8
checkbox input "true"
click at [702, 377] on li "Custom Order Dollar Discount" at bounding box center [730, 383] width 187 height 13
click at [697, 398] on span "Custom Order Percentage Discount" at bounding box center [715, 402] width 119 height 8
click at [650, 397] on input "Custom Order Percentage Discount" at bounding box center [646, 401] width 8 height 8
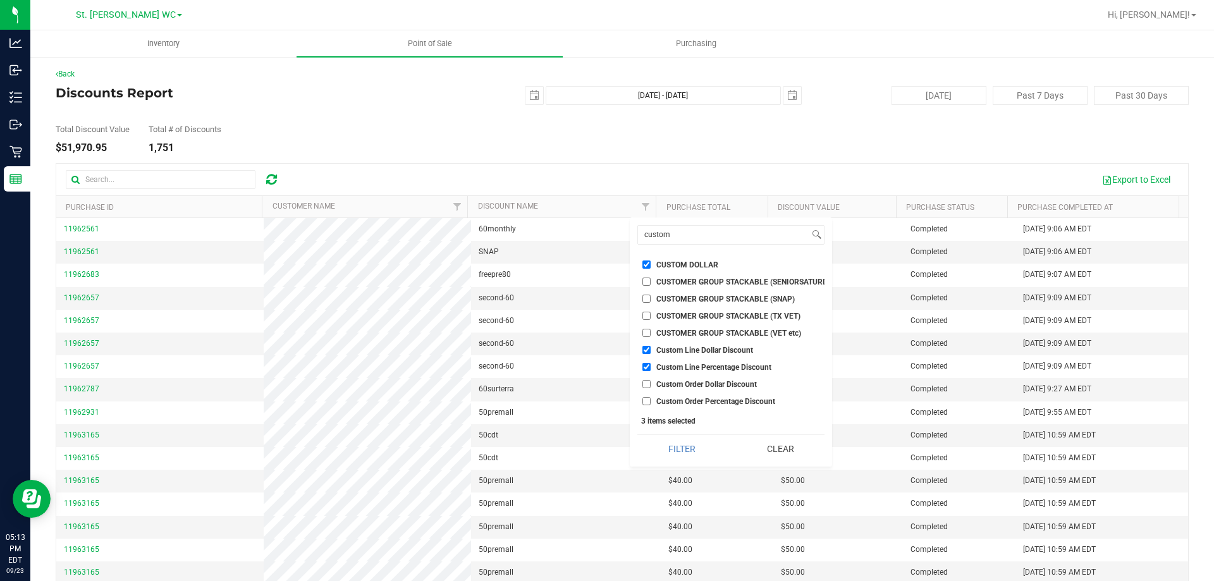
checkbox input "true"
click at [685, 385] on span "Custom Order Dollar Discount" at bounding box center [706, 385] width 101 height 8
click at [650, 385] on input "Custom Order Dollar Discount" at bounding box center [646, 384] width 8 height 8
checkbox input "true"
click at [663, 463] on button "Filter" at bounding box center [681, 449] width 89 height 28
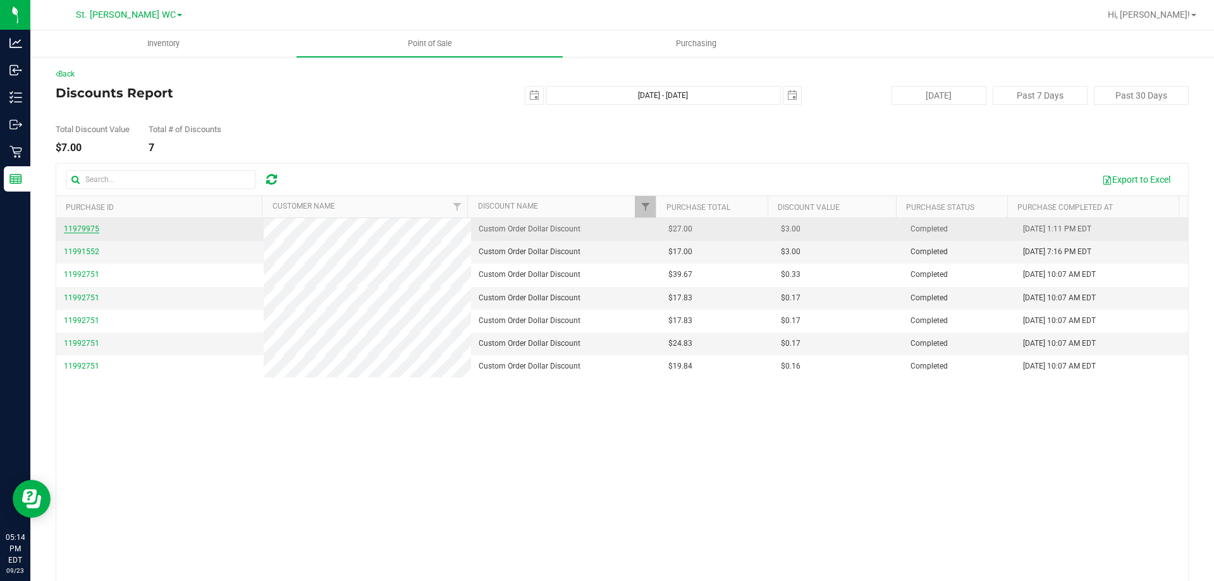
click at [81, 226] on span "11979975" at bounding box center [81, 228] width 35 height 9
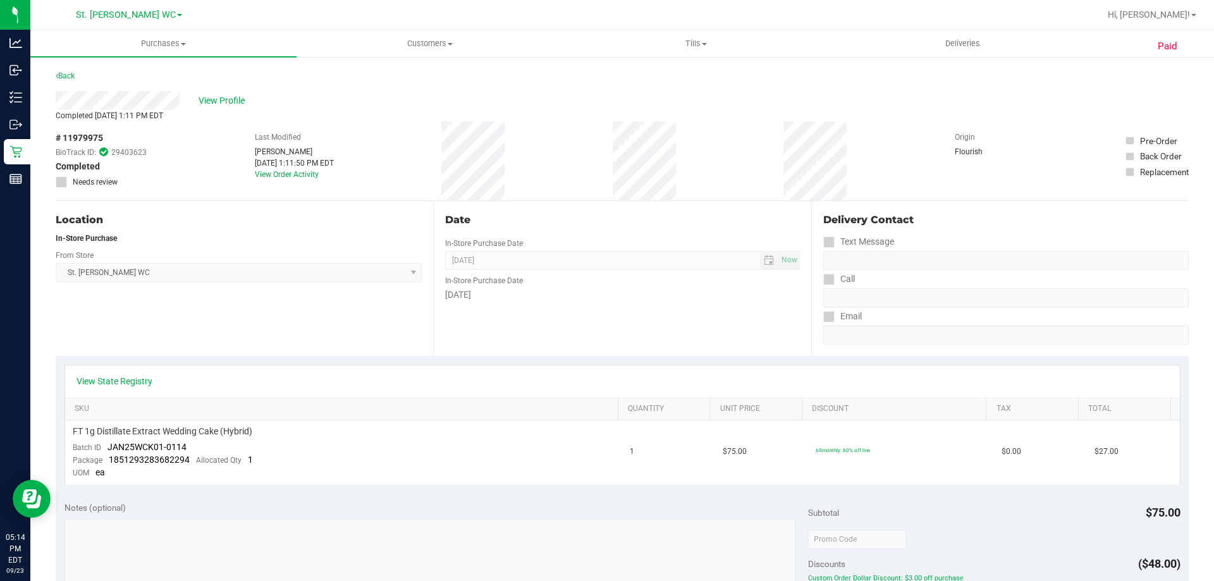
click at [71, 142] on span "# 11979975" at bounding box center [79, 137] width 47 height 13
copy span "11979975"
click at [227, 102] on span "View Profile" at bounding box center [223, 100] width 51 height 13
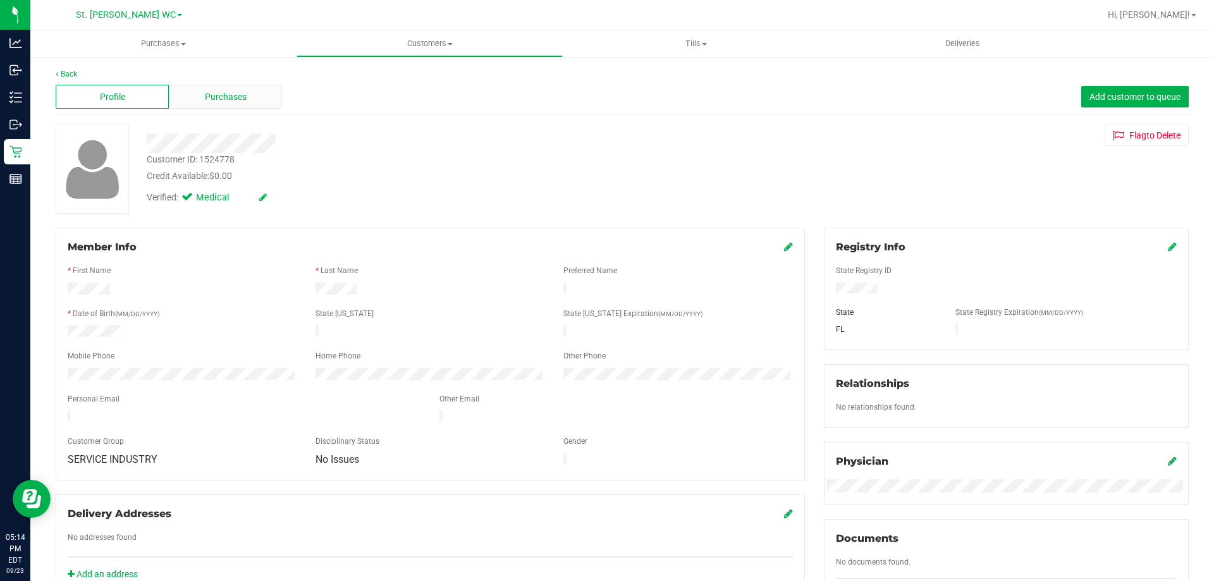
click at [236, 95] on span "Purchases" at bounding box center [226, 96] width 42 height 13
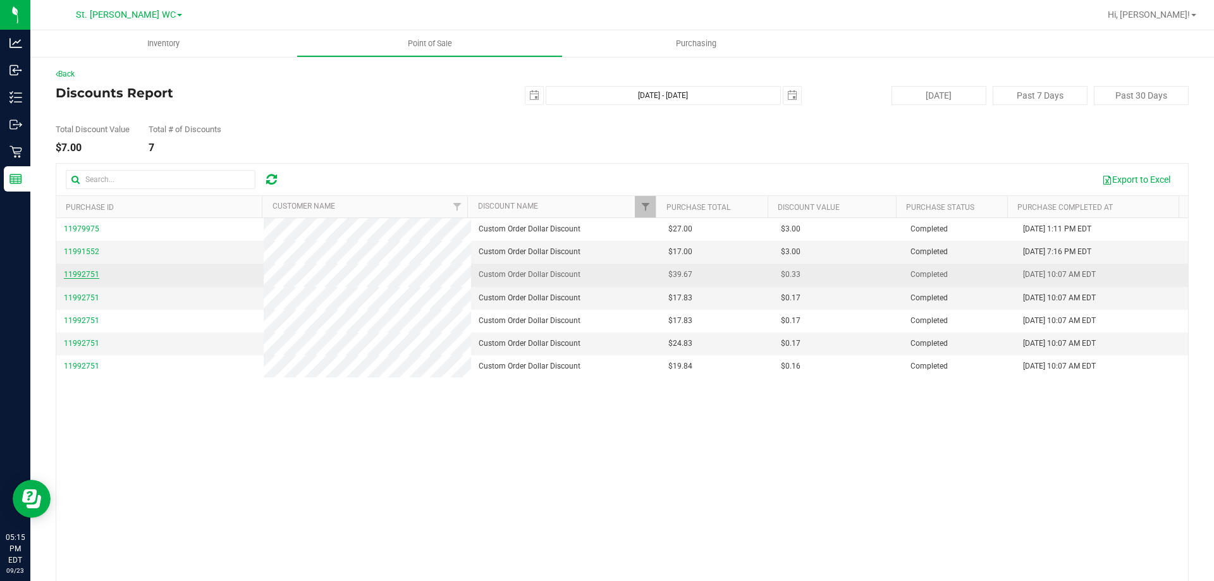
click at [82, 274] on span "11992751" at bounding box center [81, 274] width 35 height 9
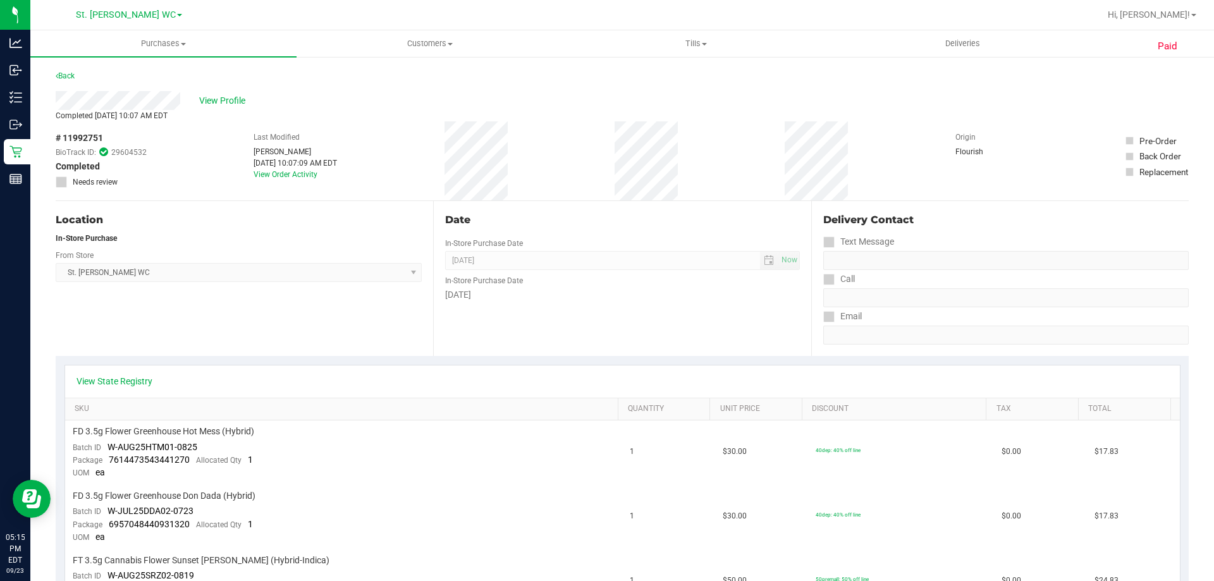
click at [81, 135] on span "# 11992751" at bounding box center [79, 137] width 47 height 13
click at [82, 135] on span "# 11992751" at bounding box center [79, 137] width 47 height 13
copy span "11992751"
click at [241, 104] on span "View Profile" at bounding box center [224, 100] width 51 height 13
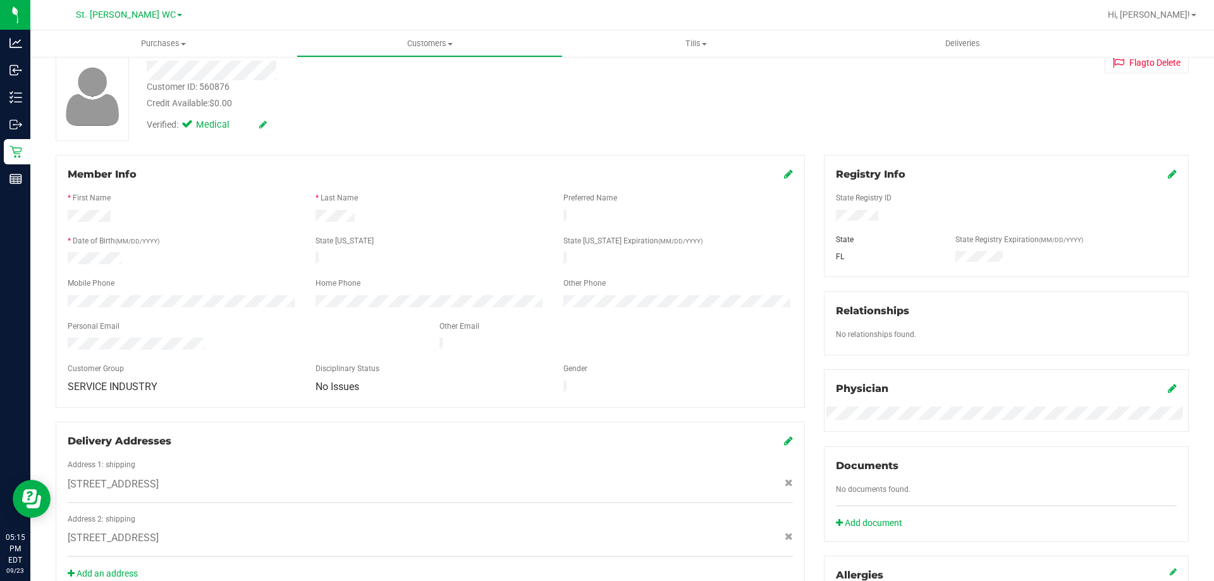
scroll to position [333, 0]
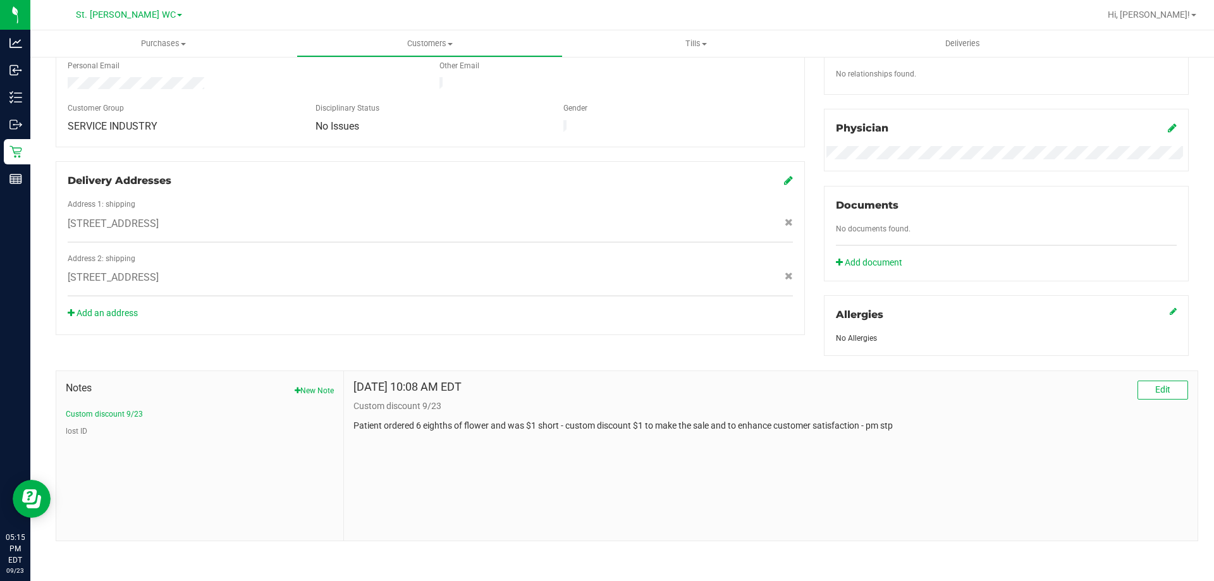
click at [437, 427] on p "Patient ordered 6 eighths of flower and was $1 short - custom discount $1 to ma…" at bounding box center [770, 425] width 834 height 13
copy body "Patient ordered 6 eighths of flower and was $1 short - custom discount $1 to ma…"
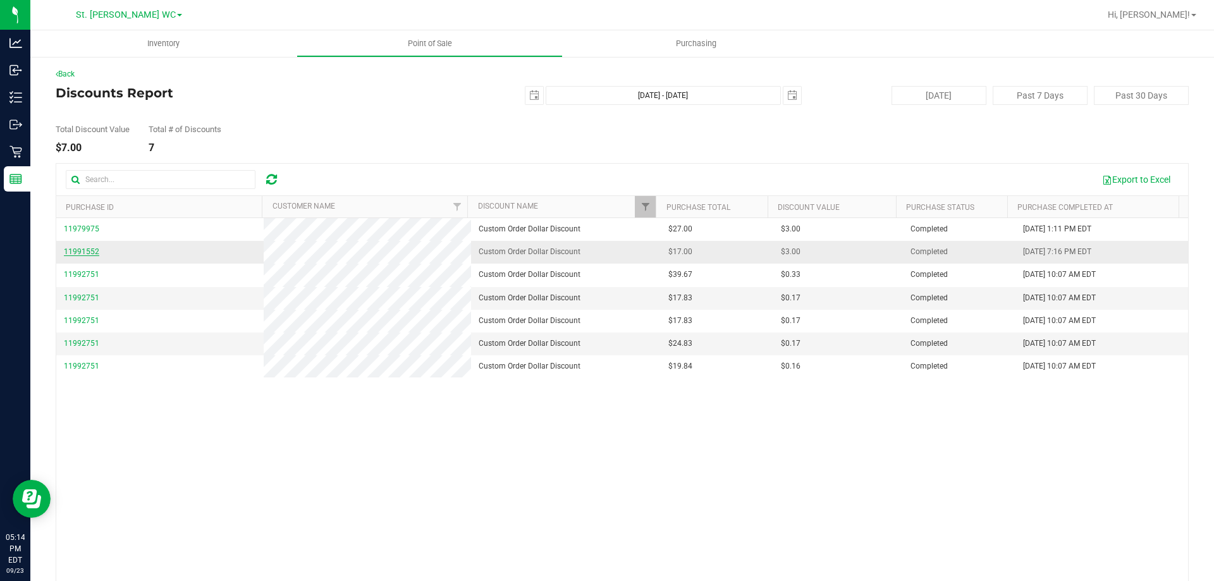
click at [72, 249] on span "11991552" at bounding box center [81, 251] width 35 height 9
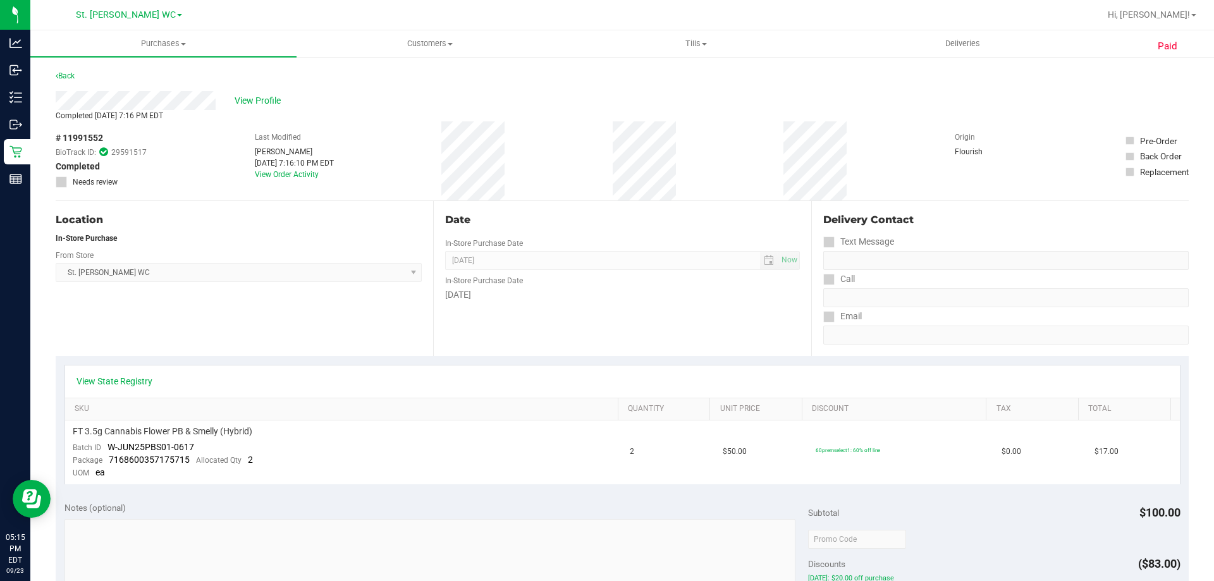
click at [86, 135] on span "# 11991552" at bounding box center [79, 137] width 47 height 13
copy span "11991552"
click at [250, 97] on span "View Profile" at bounding box center [260, 100] width 51 height 13
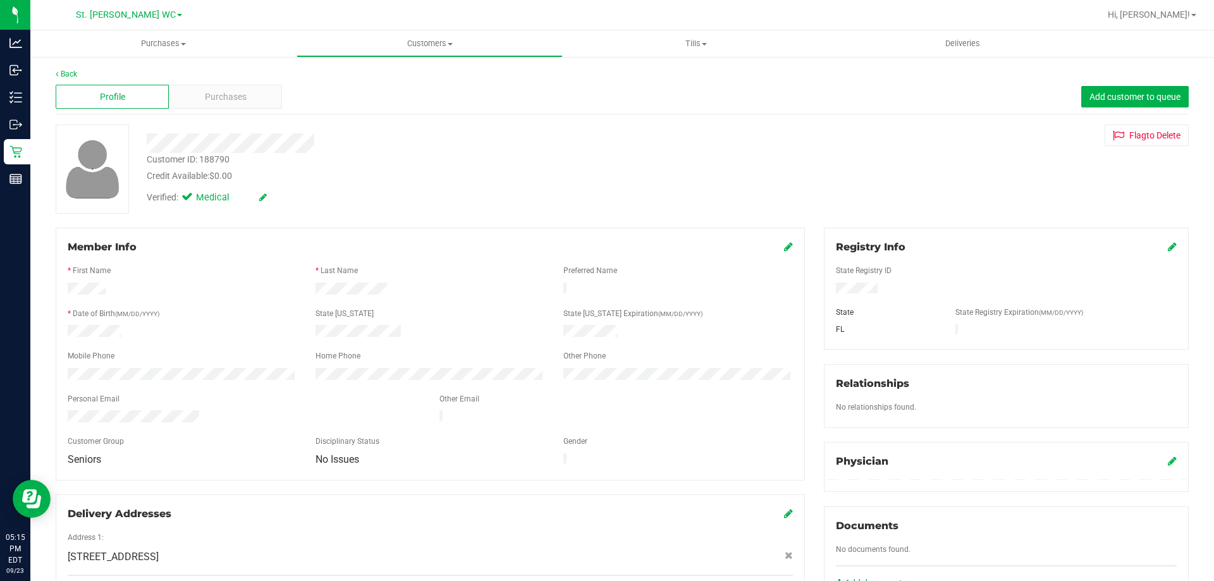
click at [250, 97] on div "Purchases" at bounding box center [225, 97] width 113 height 24
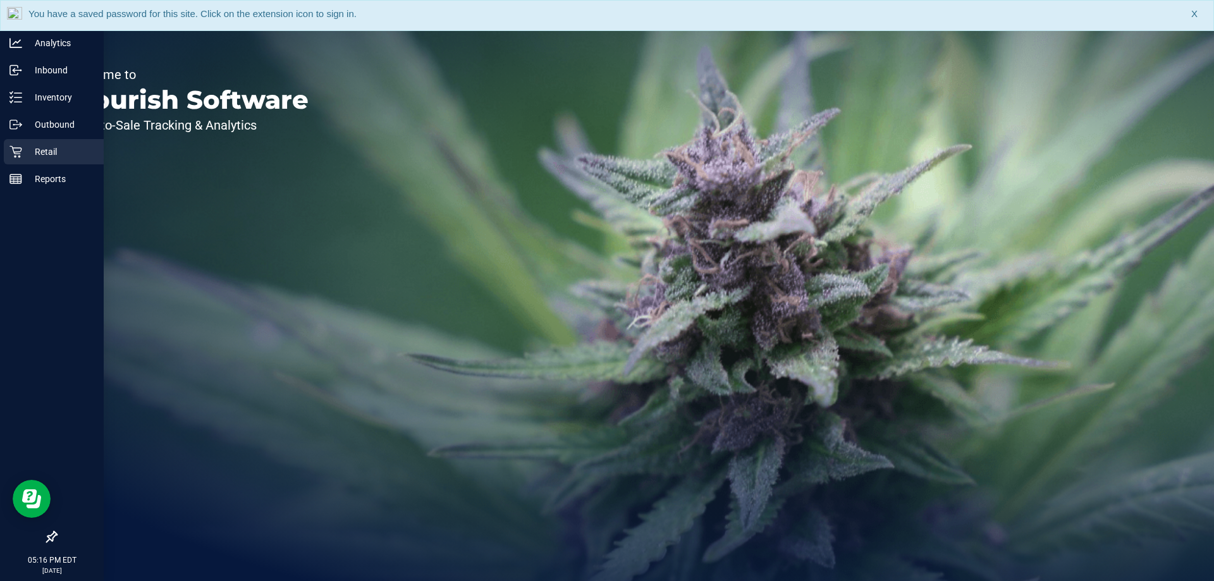
click at [26, 154] on p "Retail" at bounding box center [60, 151] width 76 height 15
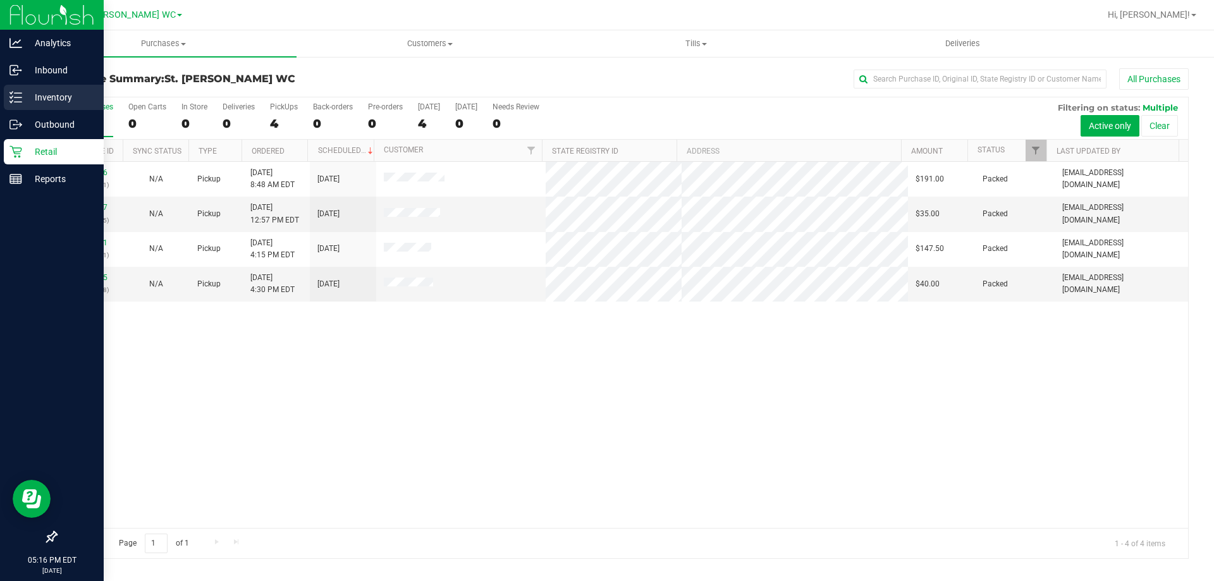
click at [69, 95] on p "Inventory" at bounding box center [60, 97] width 76 height 15
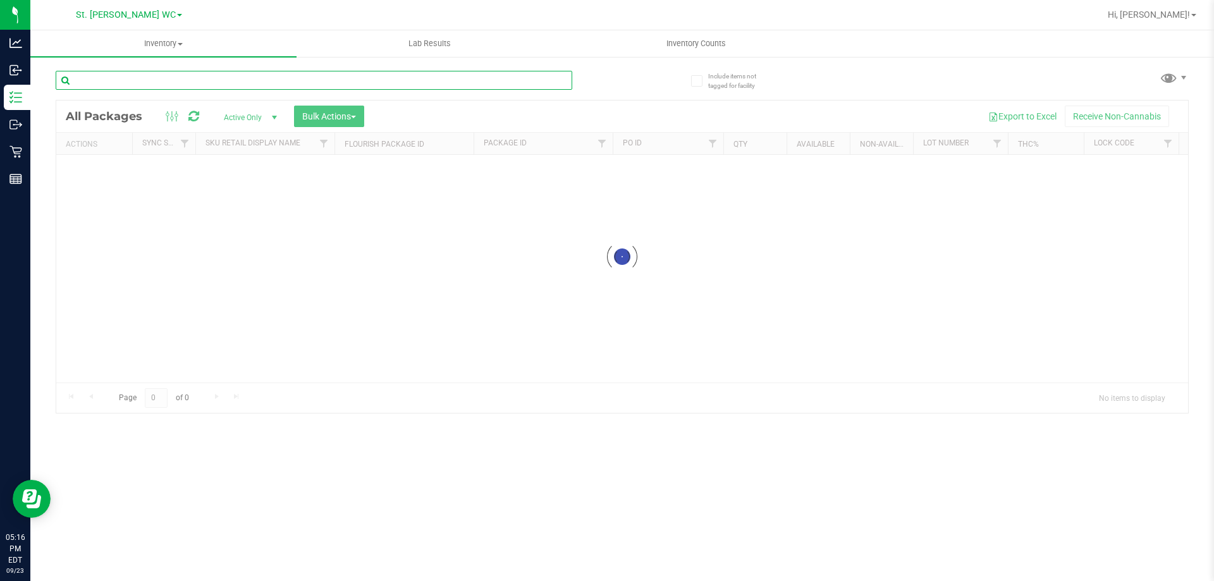
click at [169, 89] on input "text" at bounding box center [314, 80] width 516 height 19
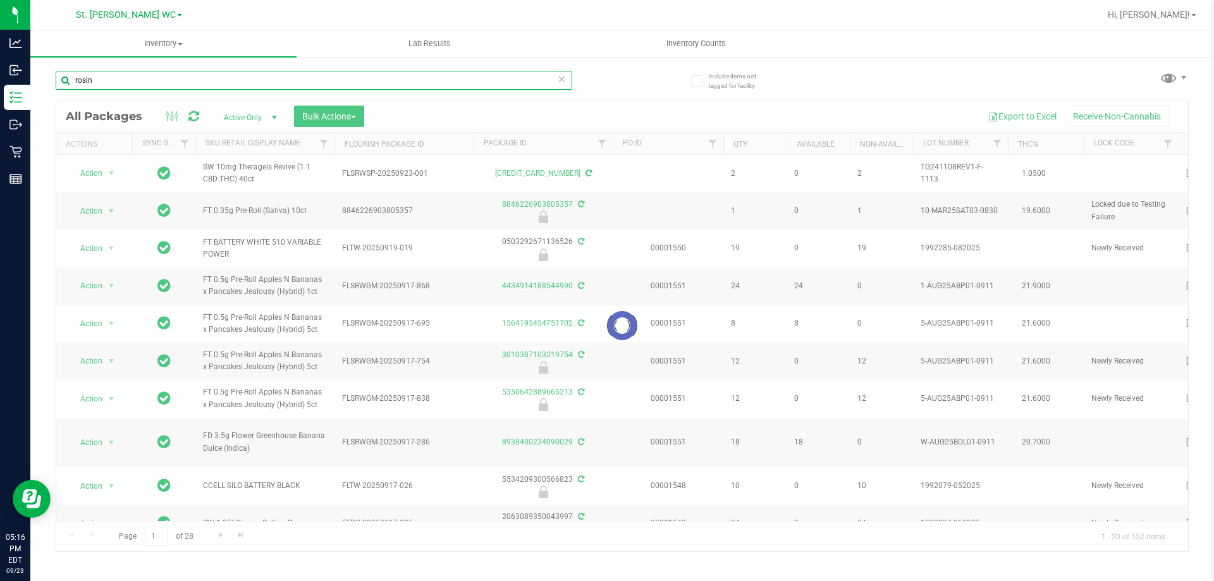
click at [169, 89] on input "rosin" at bounding box center [314, 80] width 516 height 19
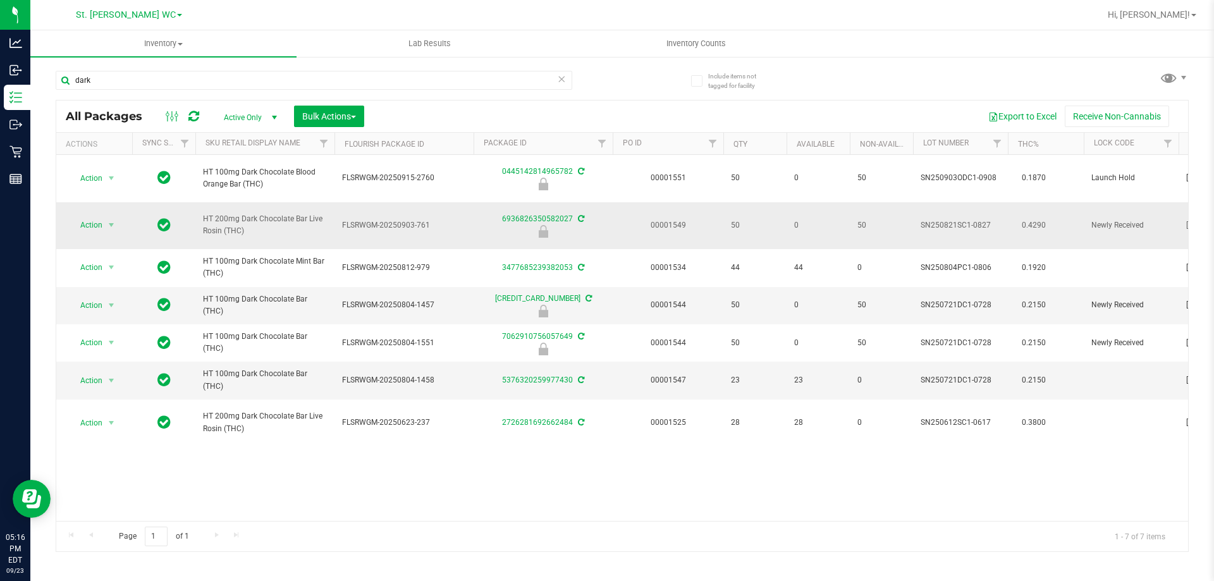
click at [257, 234] on span "HT 200mg Dark Chocolate Bar Live Rosin (THC)" at bounding box center [265, 225] width 124 height 24
copy tr "HT 200mg Dark Chocolate Bar Live Rosin (THC)"
click at [210, 83] on input "dark" at bounding box center [314, 80] width 516 height 19
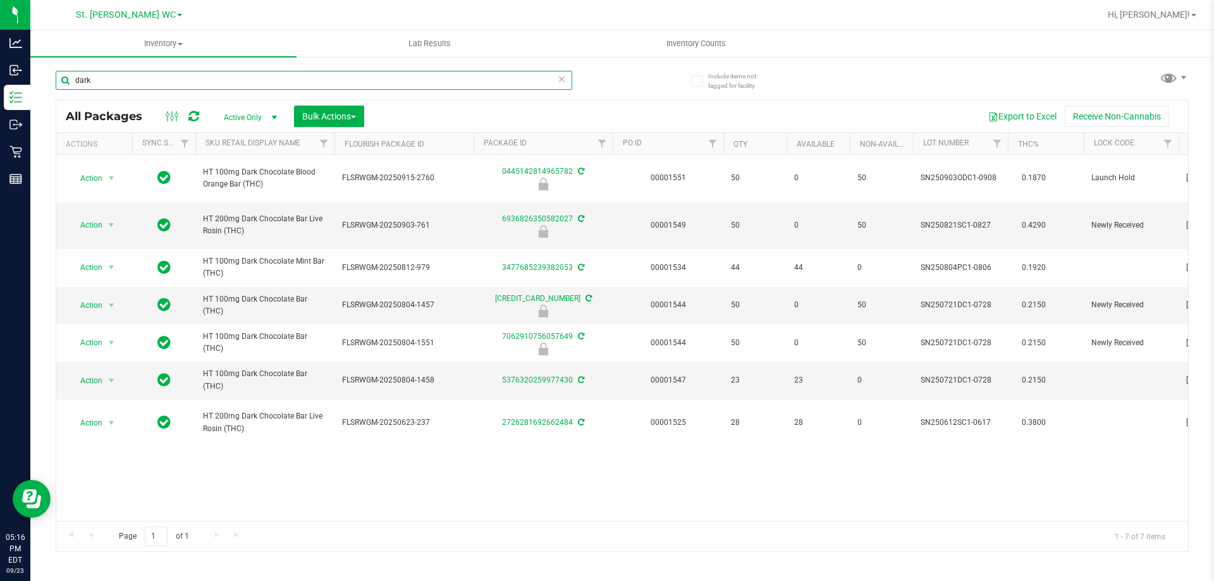
click at [210, 83] on input "dark" at bounding box center [314, 80] width 516 height 19
paste input "HT 200mg Dark Chocolate Bar Live Rosin (THC)"
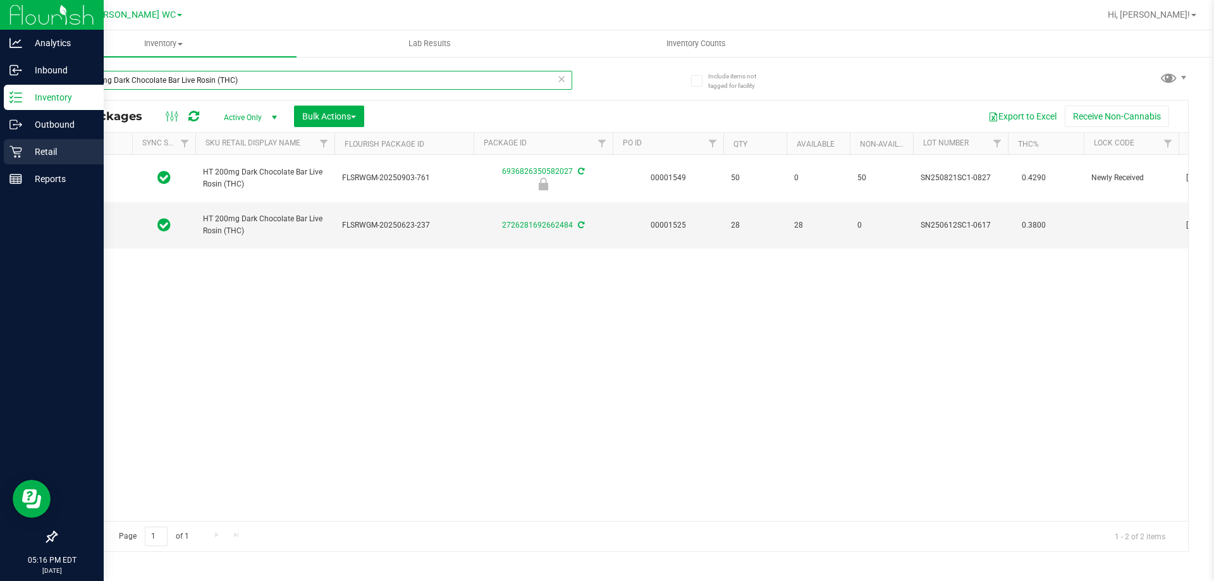
type input "HT 200mg Dark Chocolate Bar Live Rosin (THC)"
click at [42, 162] on div "Retail" at bounding box center [54, 151] width 100 height 25
